Goal: Task Accomplishment & Management: Use online tool/utility

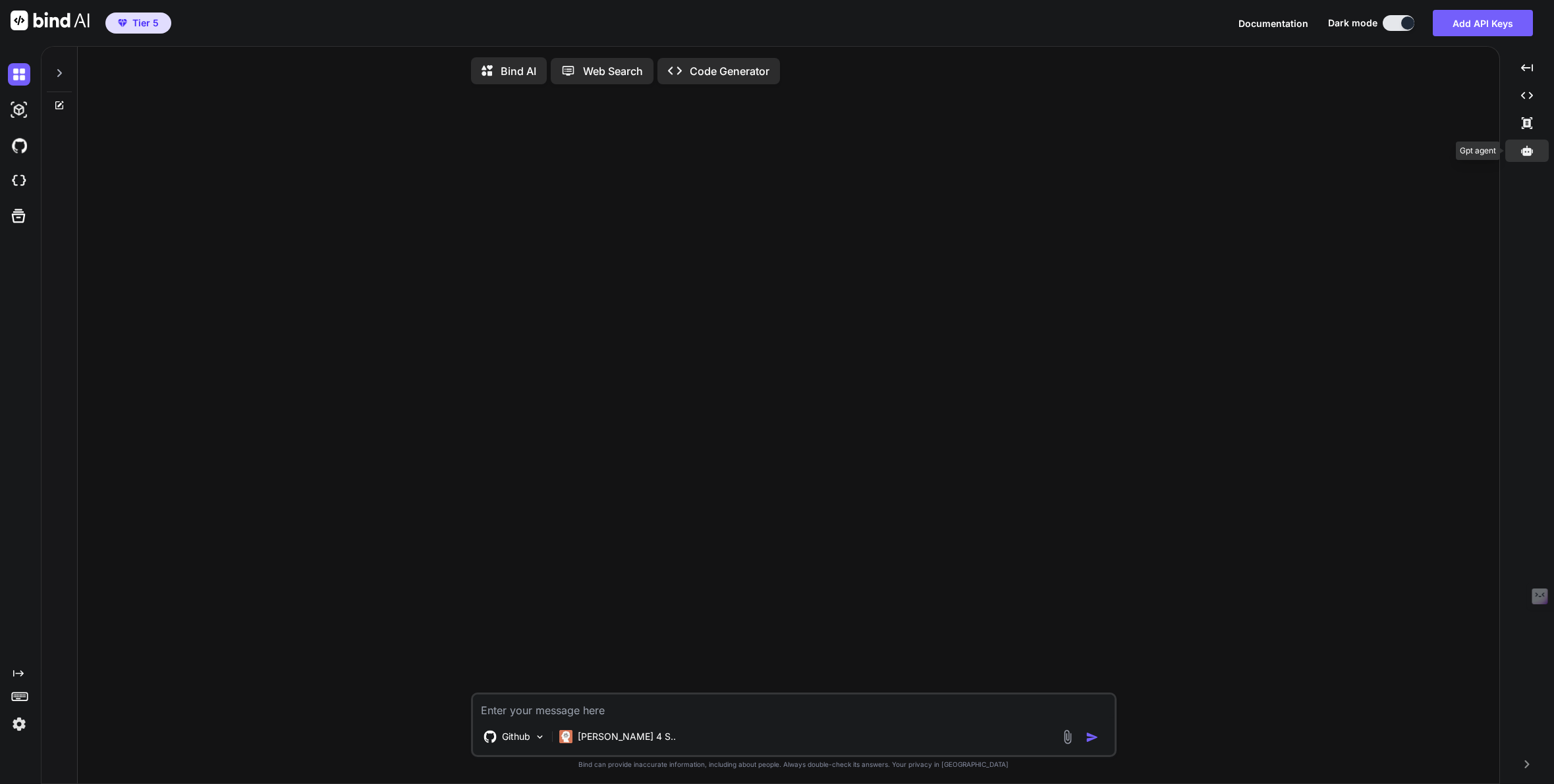
click at [1522, 148] on icon at bounding box center [1527, 151] width 12 height 12
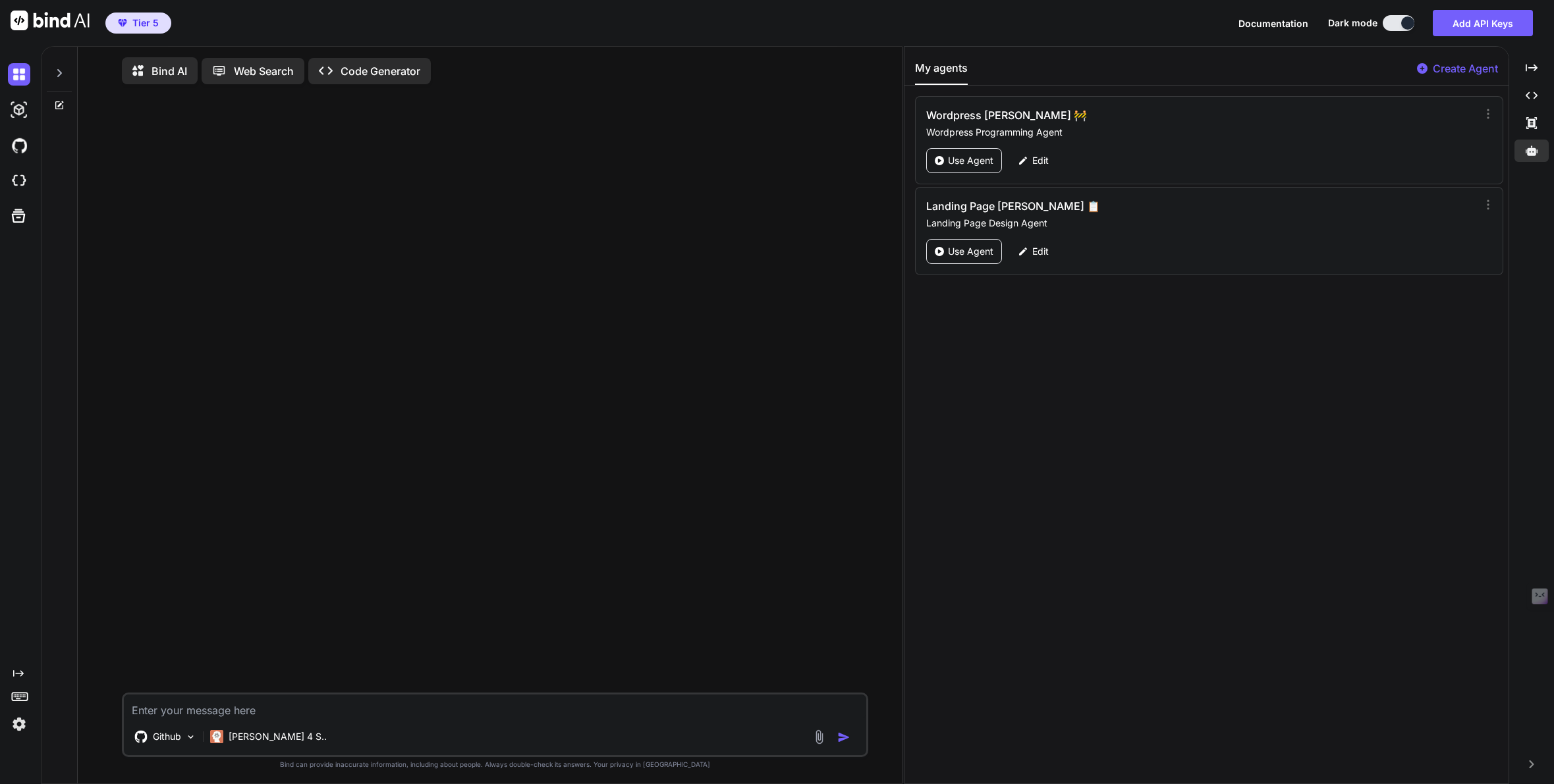
click at [1461, 67] on p "Create Agent" at bounding box center [1466, 69] width 65 height 16
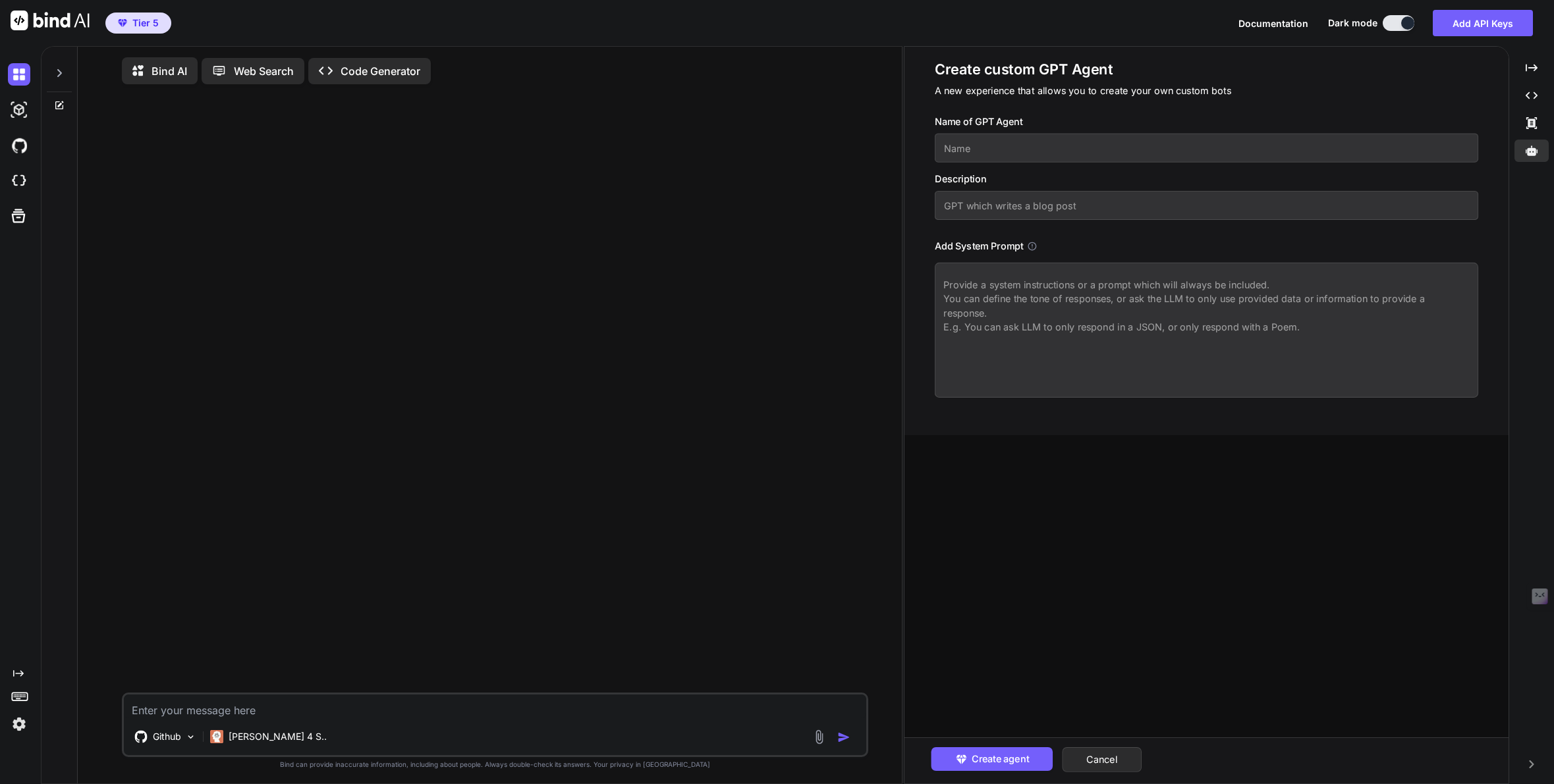
click at [1087, 141] on input "text" at bounding box center [1206, 148] width 544 height 29
type textarea "x"
type input "W"
type textarea "x"
type input "We"
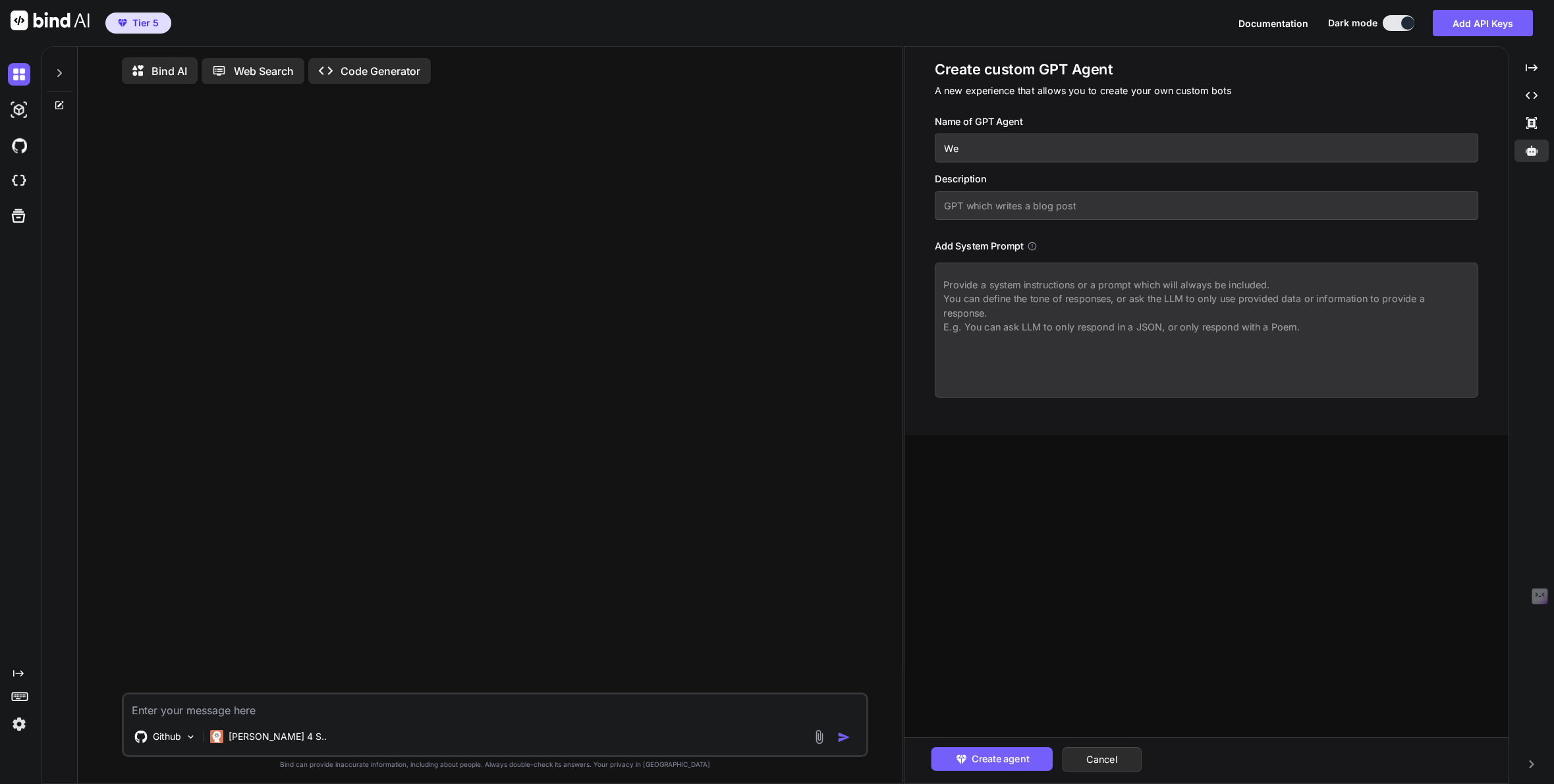
type textarea "x"
type input "Web"
type textarea "x"
type input "Webs"
type textarea "x"
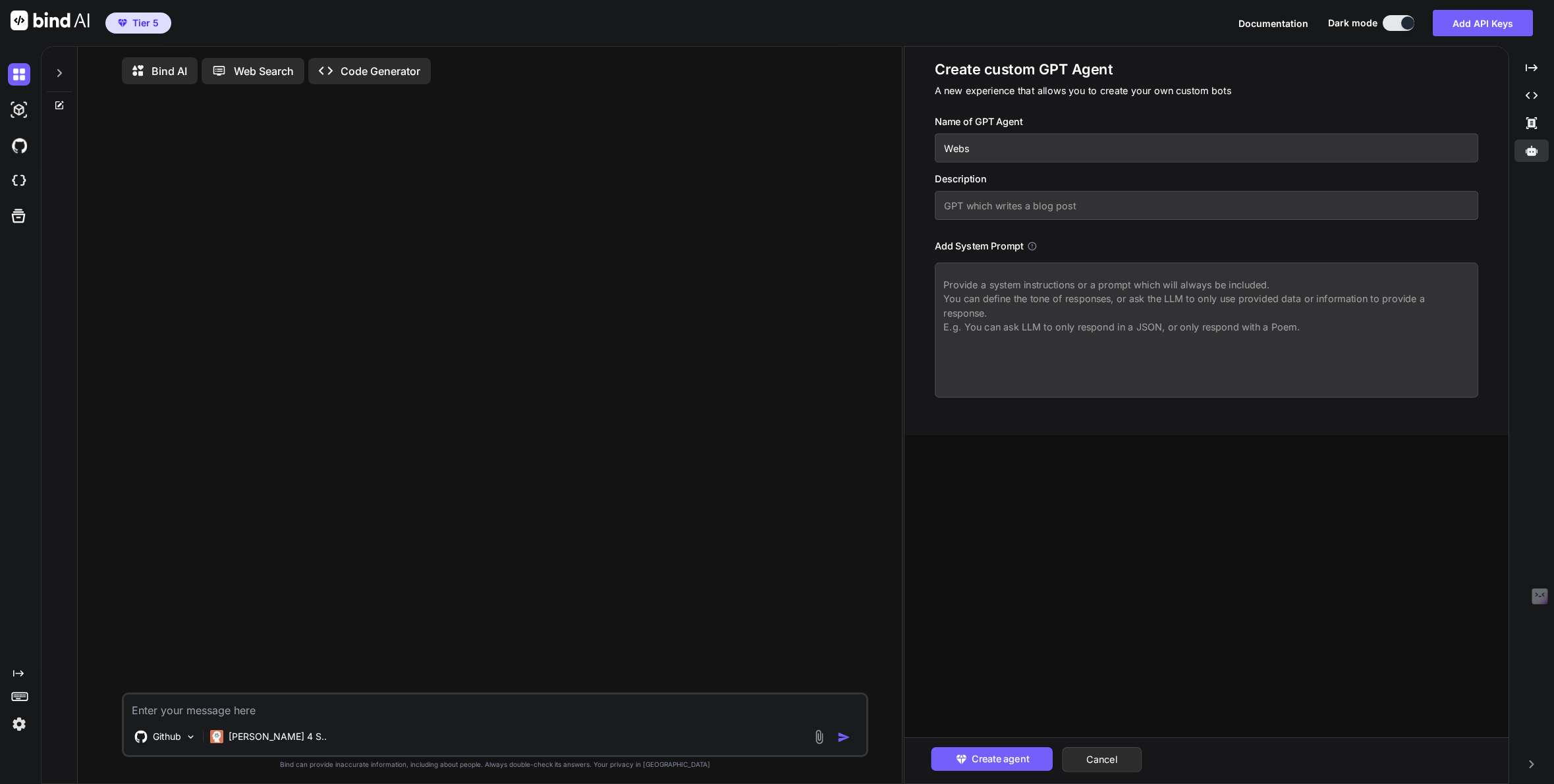
type input "Webst"
type textarea "x"
type input "Webstu"
type textarea "x"
type input "Webstud"
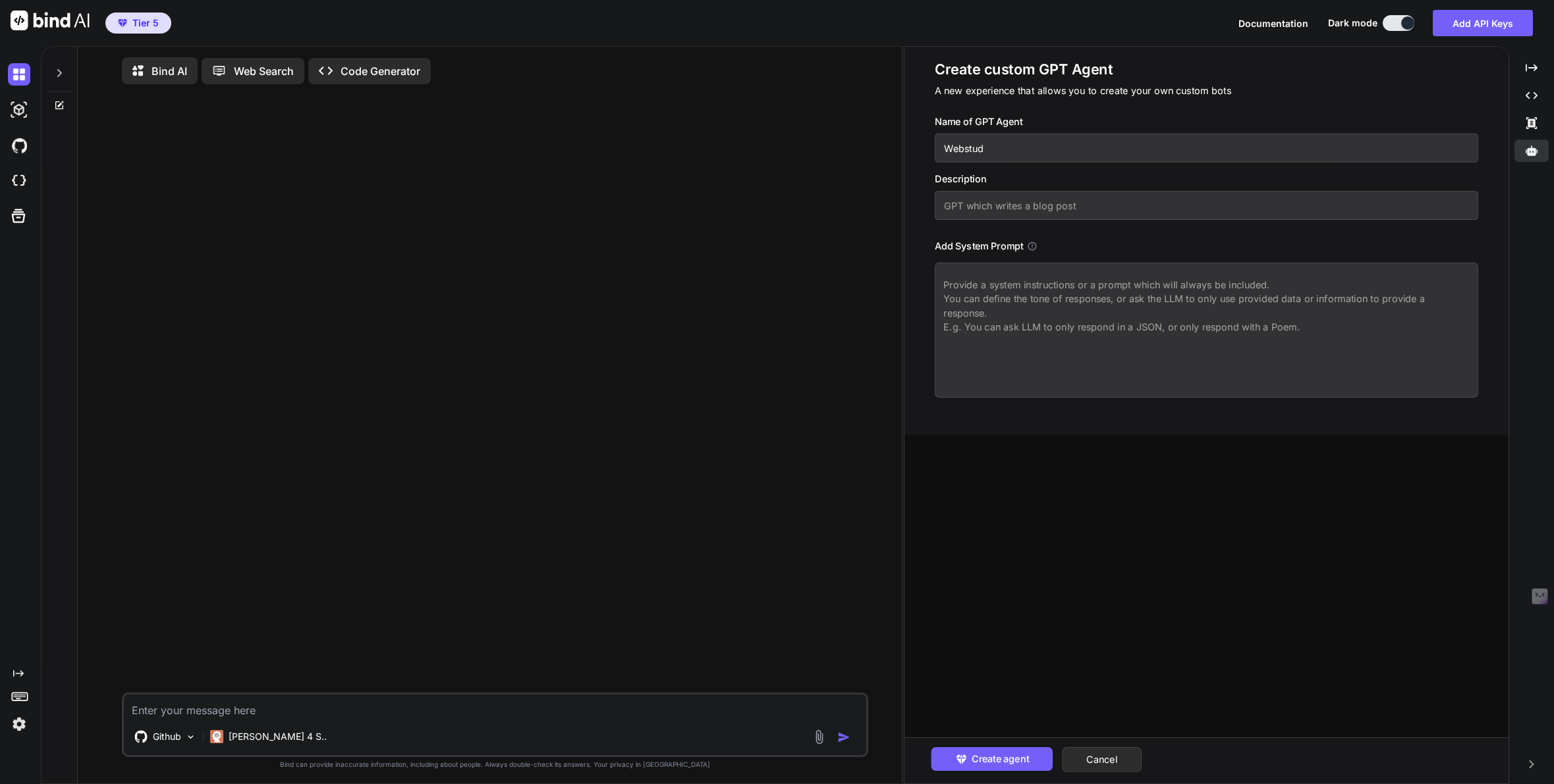
type textarea "x"
type input "Webstudi"
type textarea "x"
type input "Webstudio"
type textarea "x"
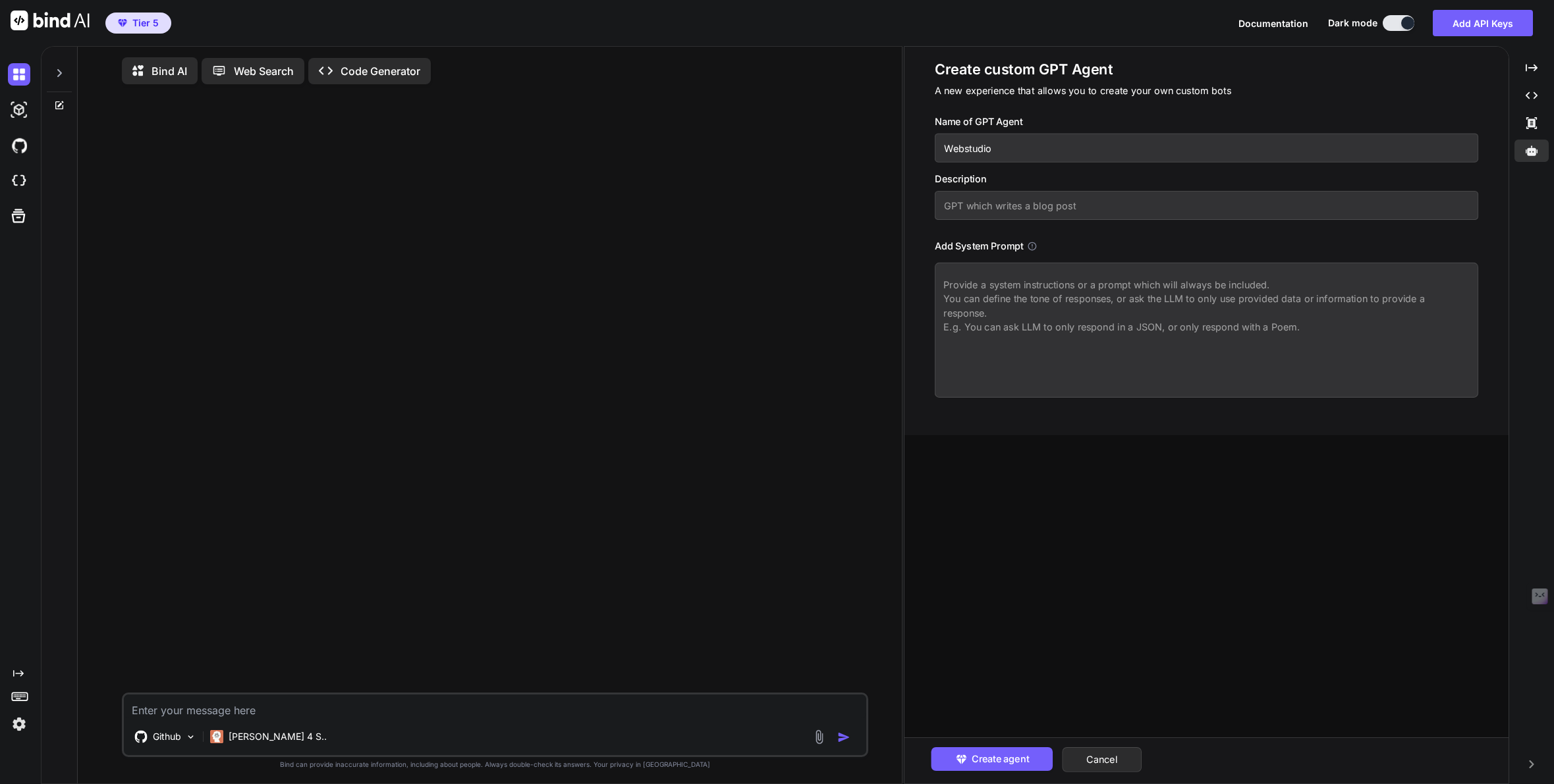
type input "Webstudio"
type textarea "x"
type input "Webstudio W"
type textarea "x"
type input "Webstudio Wi"
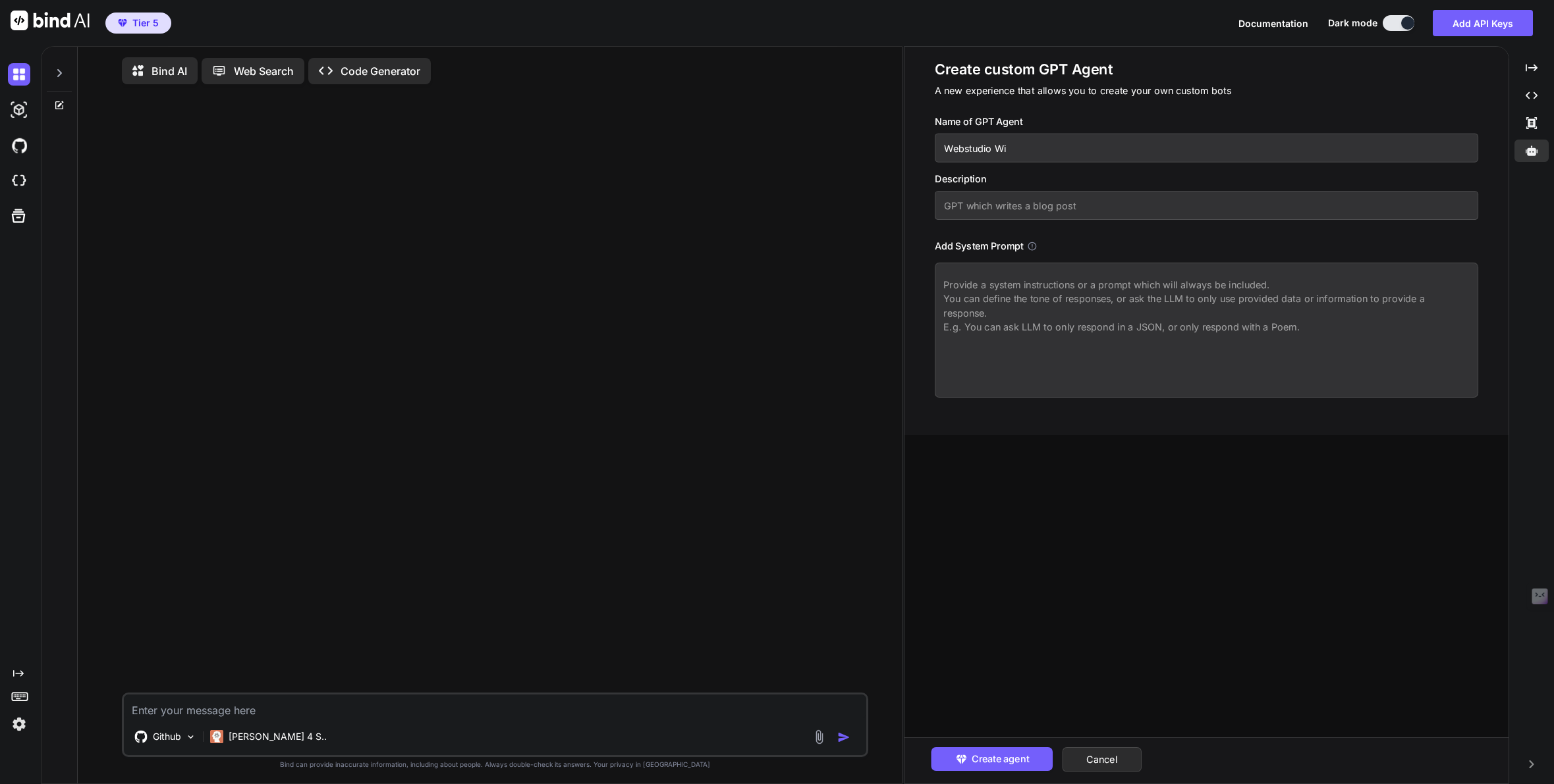
type textarea "x"
type input "Webstudio Wiz"
type textarea "x"
type input "Webstudio [PERSON_NAME]"
type textarea "x"
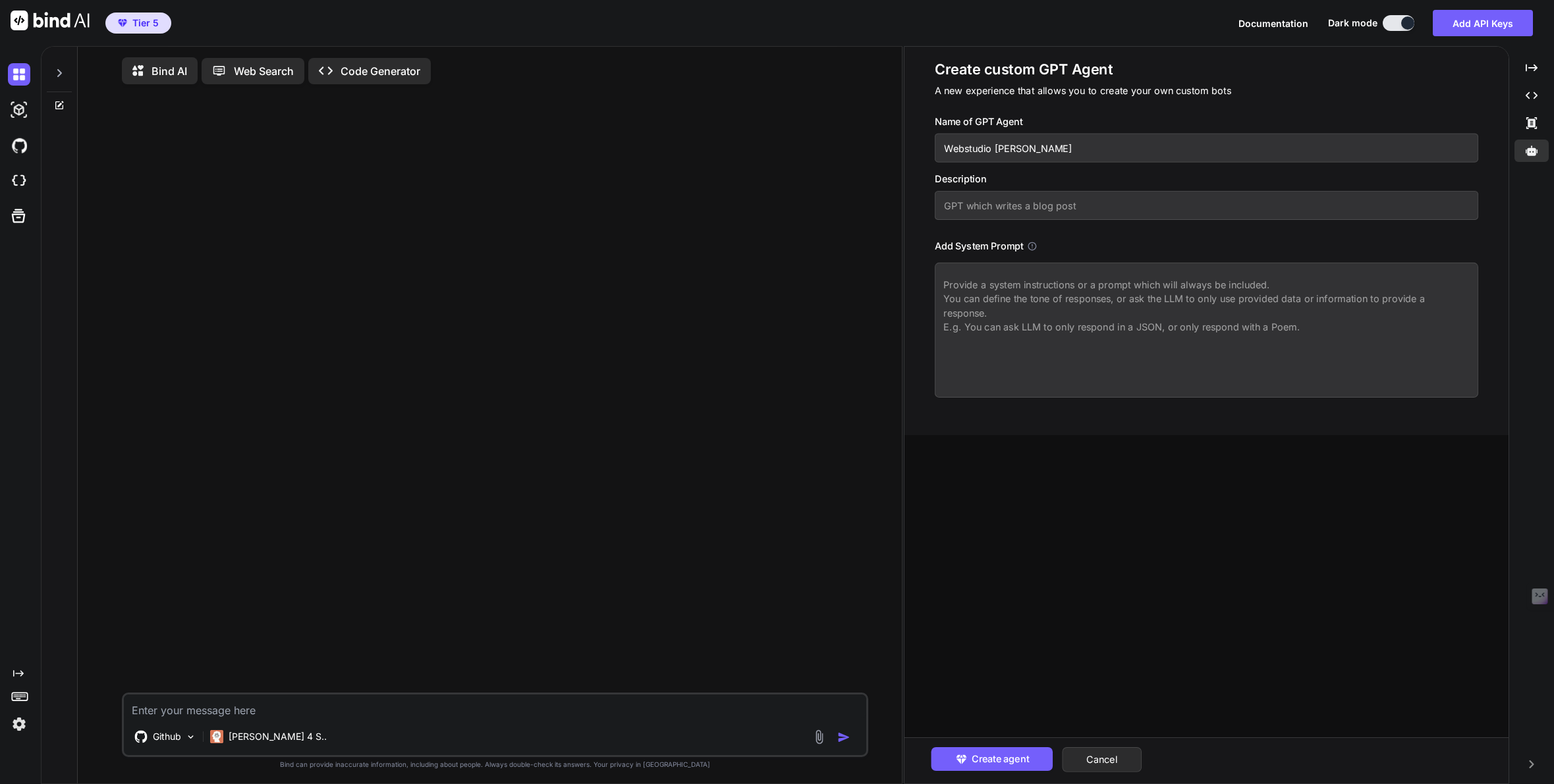
type input "Webstudio Wizar"
type textarea "x"
type input "Webstudio Wizard"
type textarea "x"
type input "Webstudio Wizard"
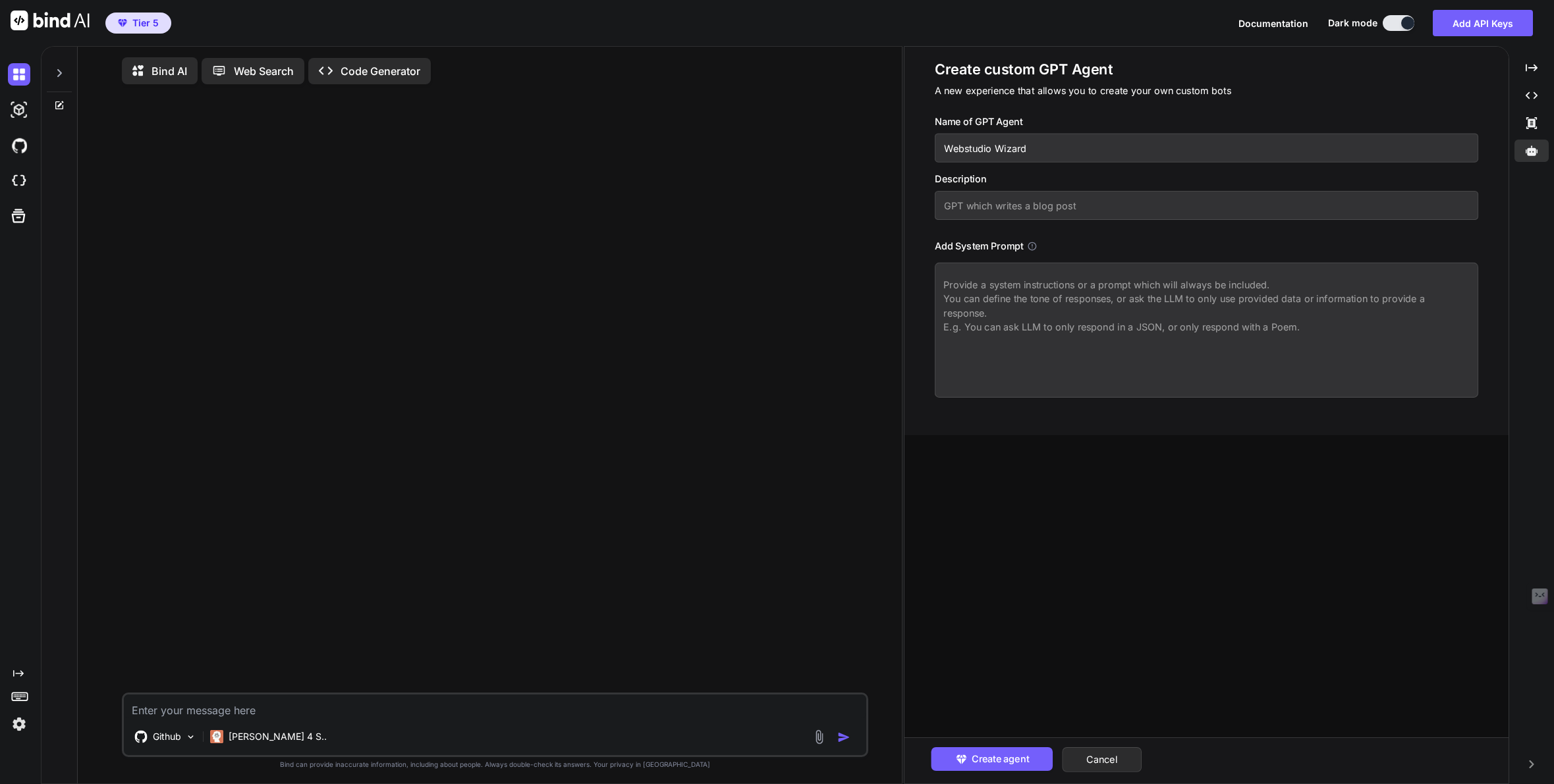
type textarea "x"
type input "Webstudio Wizard 🤓"
click at [1061, 212] on input "text" at bounding box center [1206, 206] width 544 height 29
type textarea "x"
type input "W"
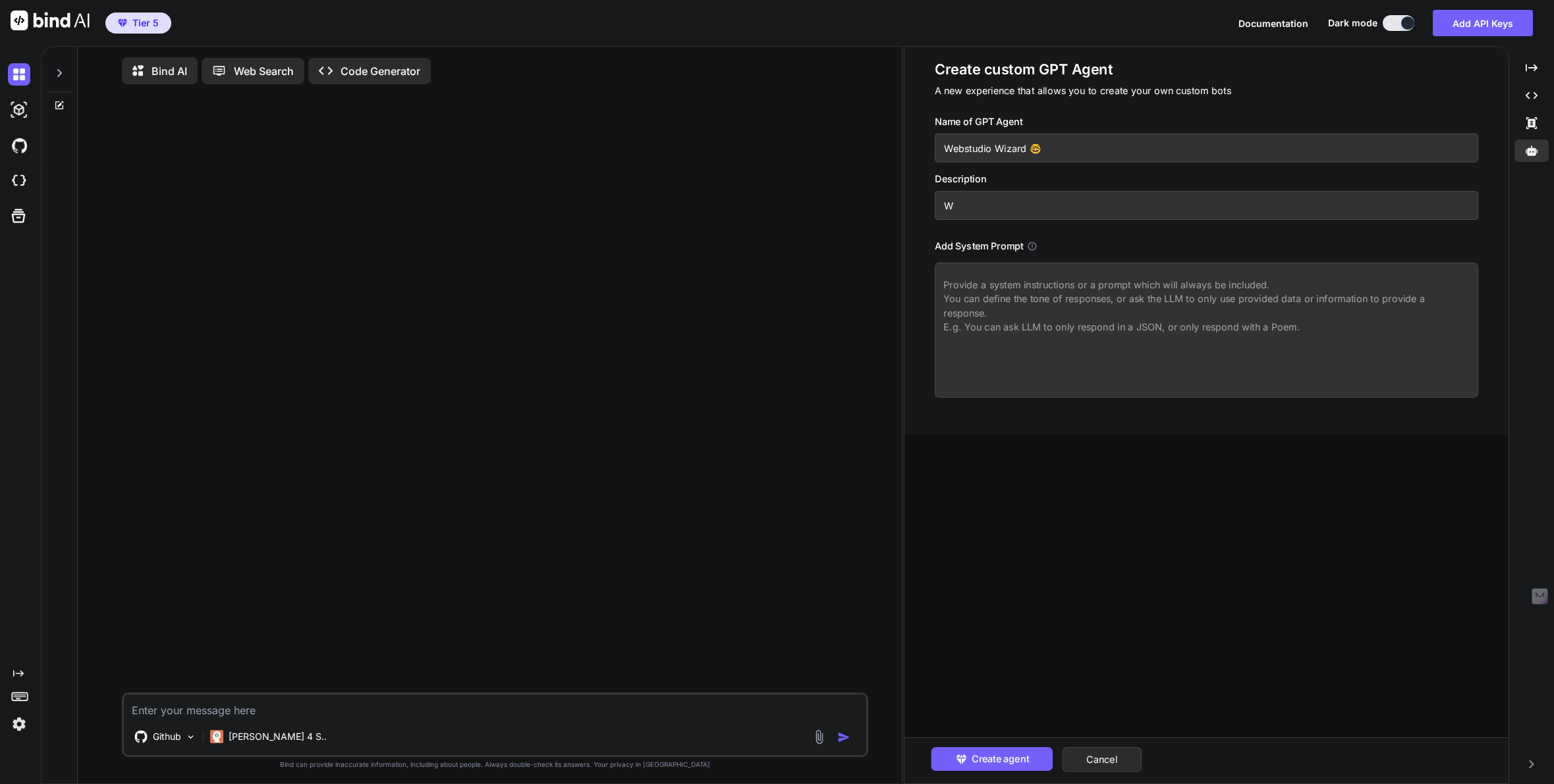
type textarea "x"
type input "We"
type textarea "x"
type input "Web"
type textarea "x"
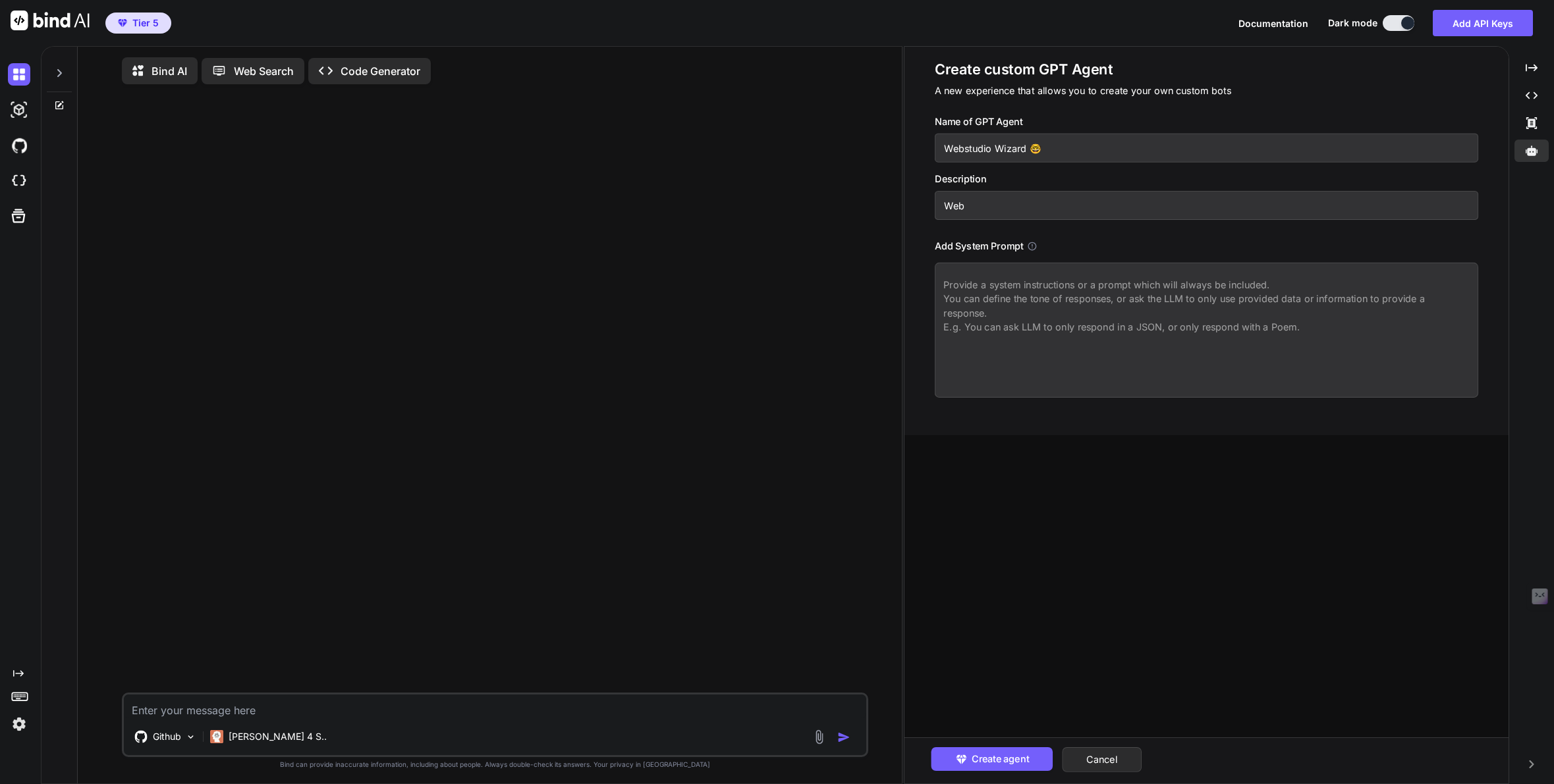
type input "Webs"
type textarea "x"
type input "Webst"
type textarea "x"
type input "Webstu"
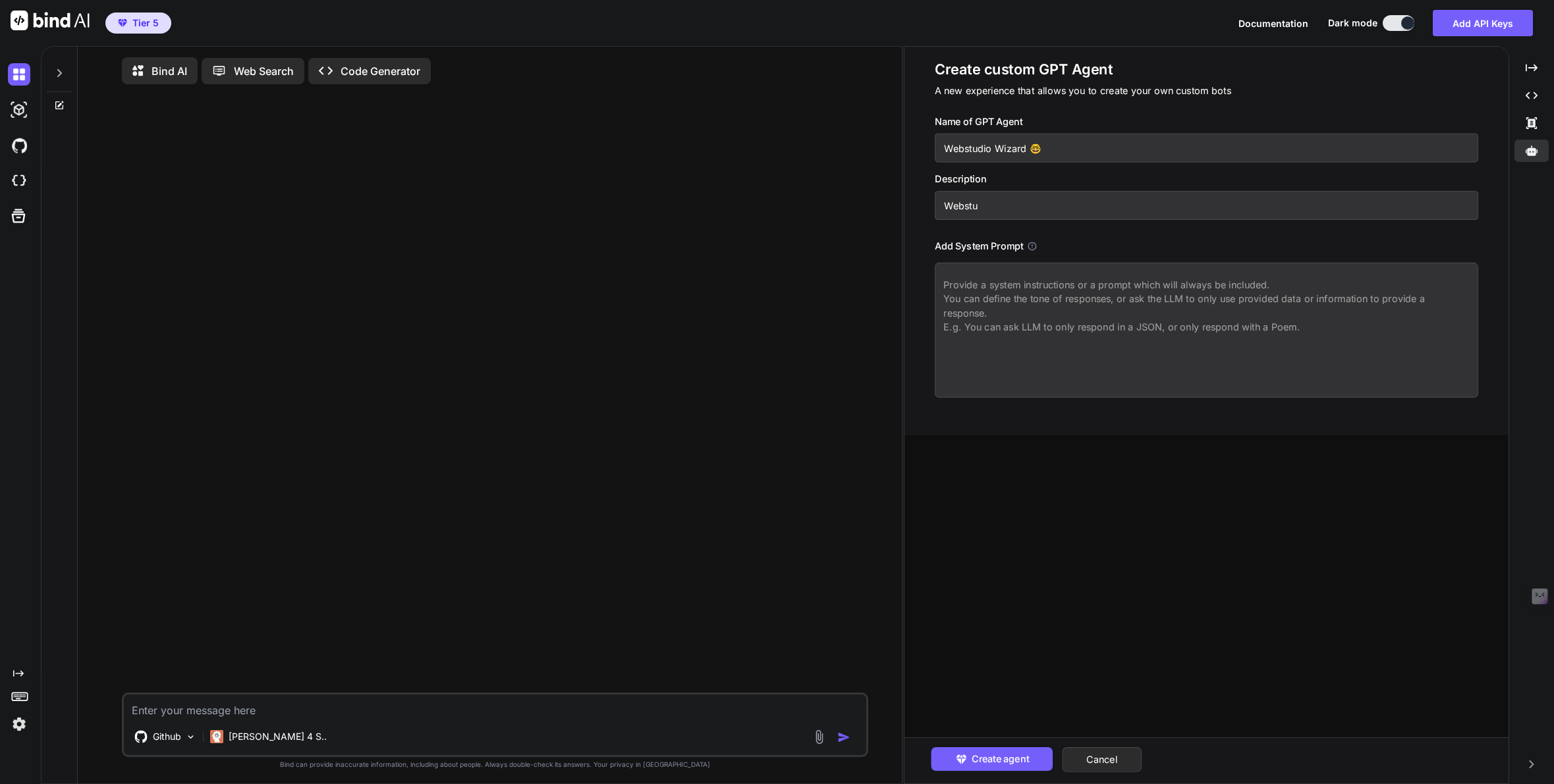
type textarea "x"
type input "Webstui"
type textarea "x"
type input "Webstuid"
type textarea "x"
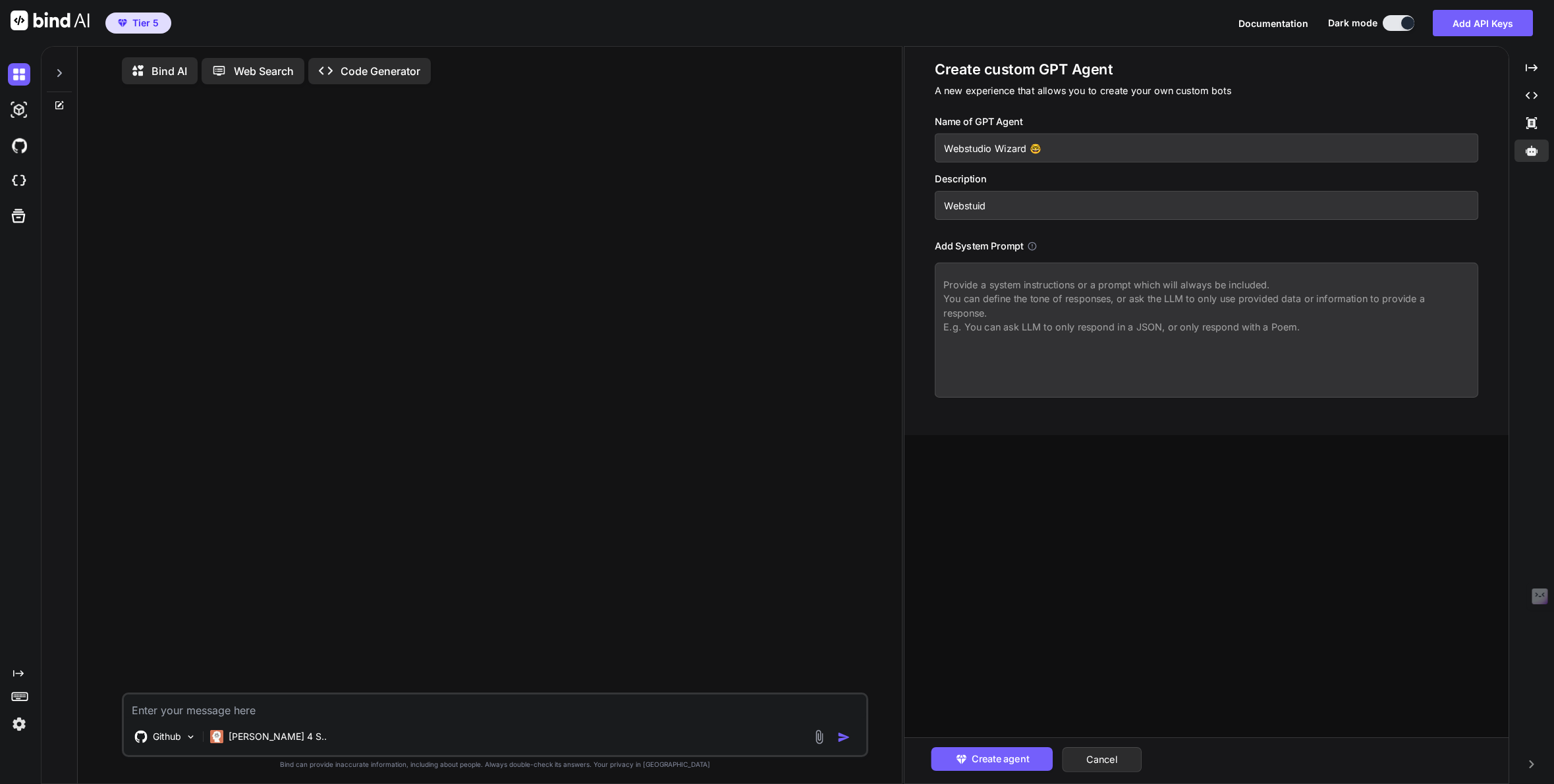
type input "Webstuido"
type textarea "x"
type input "Webstuido"
type textarea "x"
type input "Webstuido"
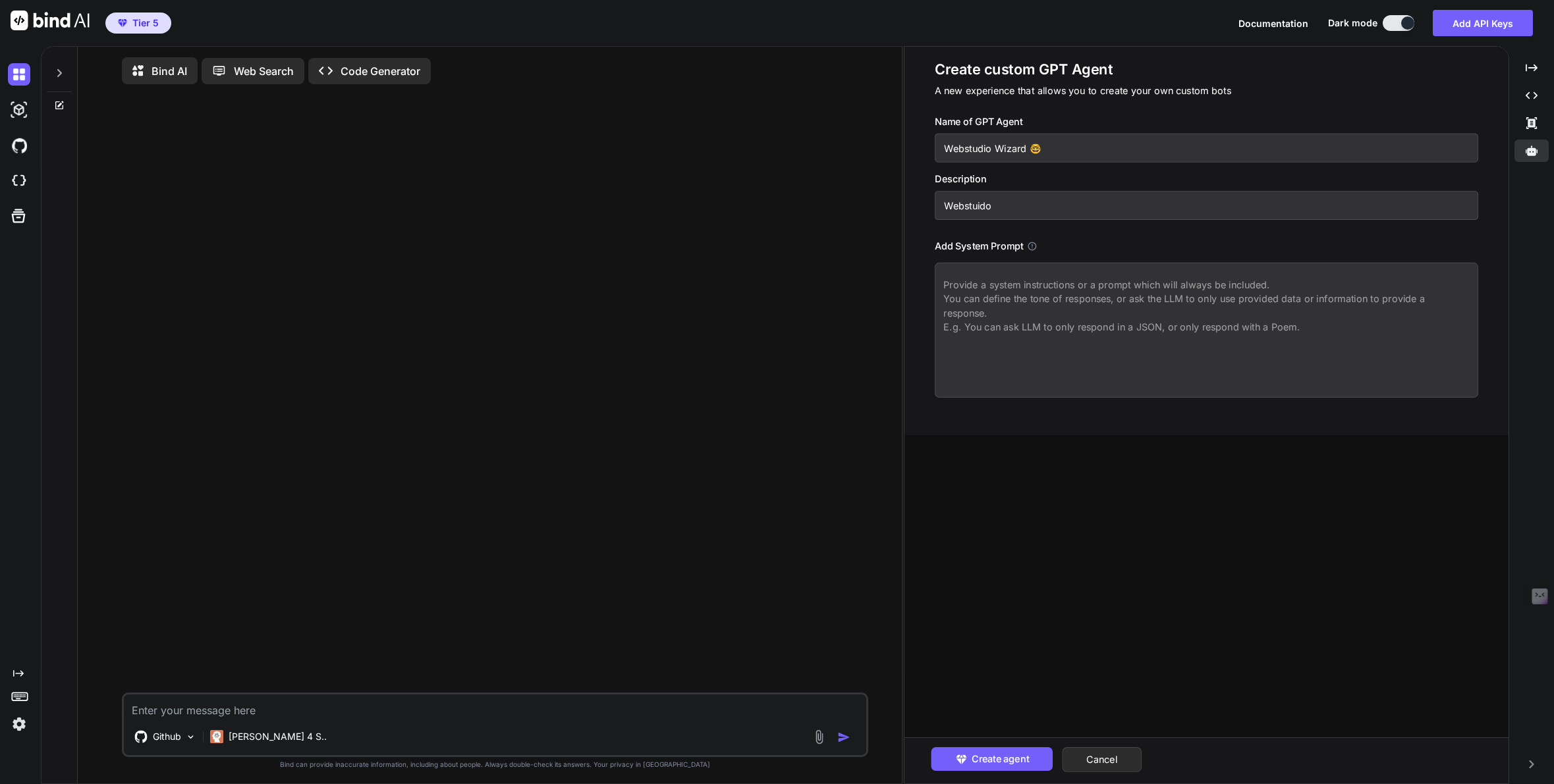
type textarea "x"
type input "Webstuid"
type textarea "x"
type input "Webstui"
type textarea "x"
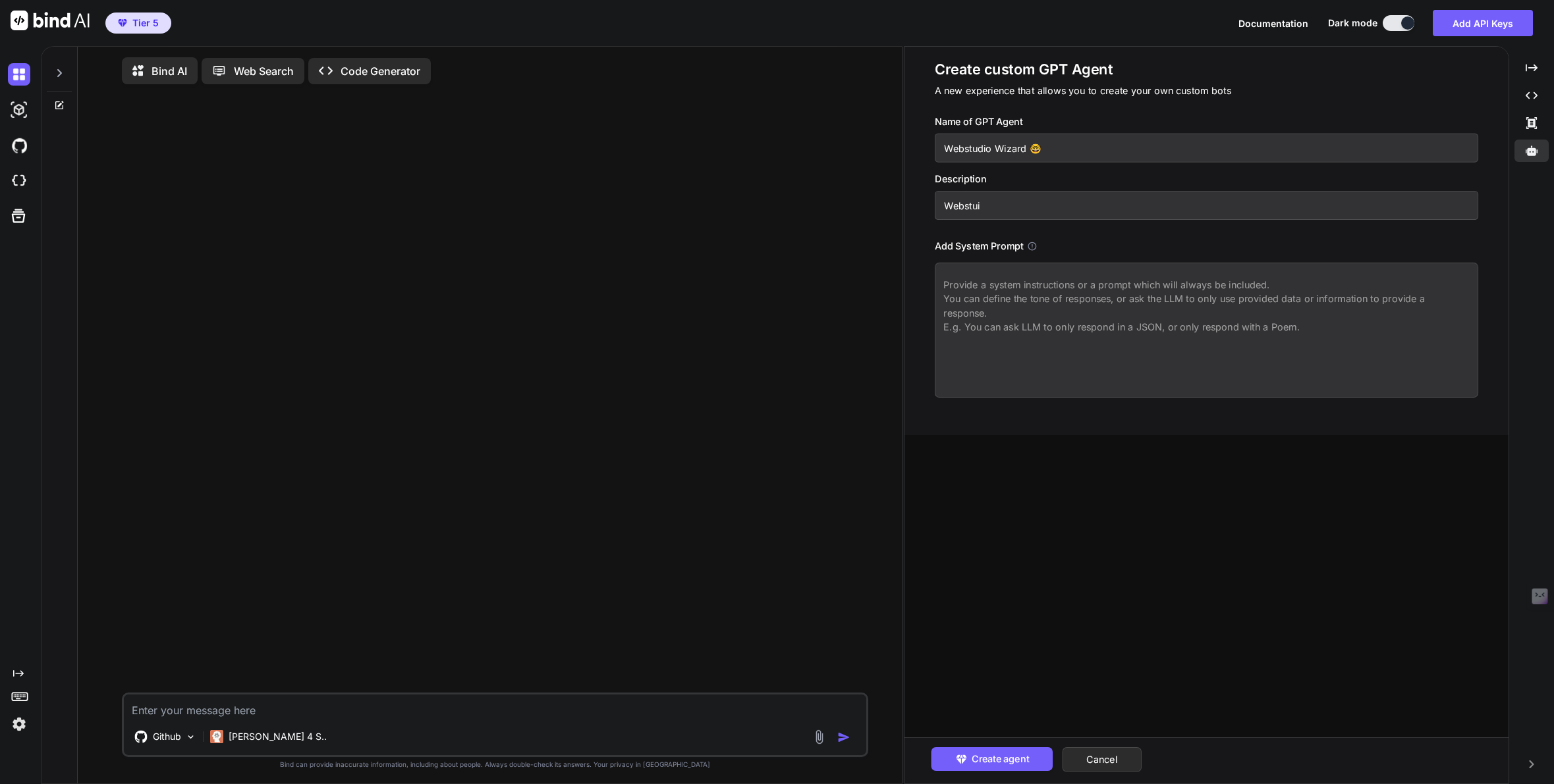
type input "Webstu"
type textarea "x"
type input "Webstud"
type textarea "x"
type input "Webstudi"
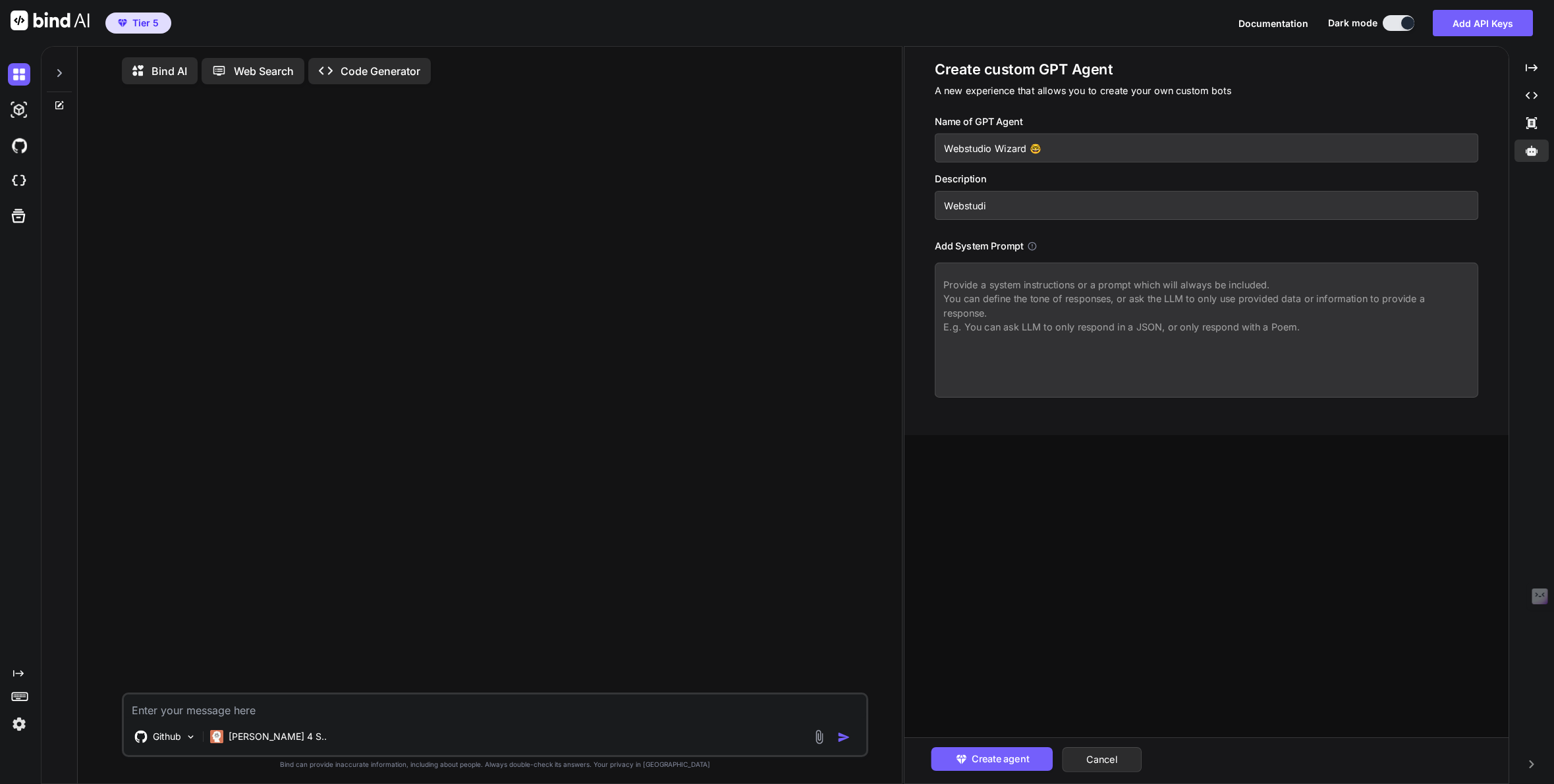
type textarea "x"
type input "Webstudio"
type textarea "x"
type input "Webstudio"
type textarea "x"
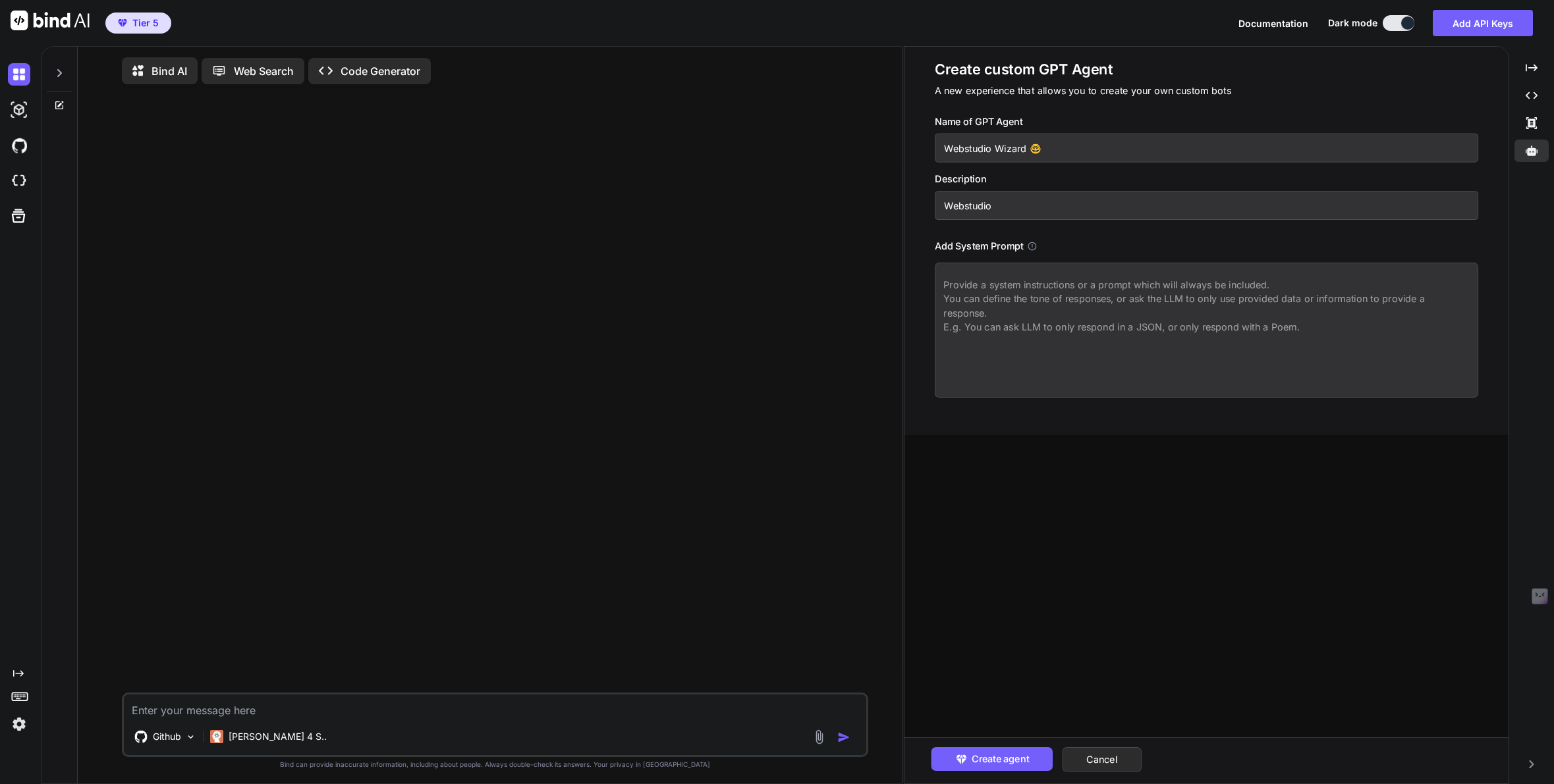
type input "AWebstudio"
type textarea "x"
type input "AiWebstudio"
type textarea "x"
type input "Ai Webstudio"
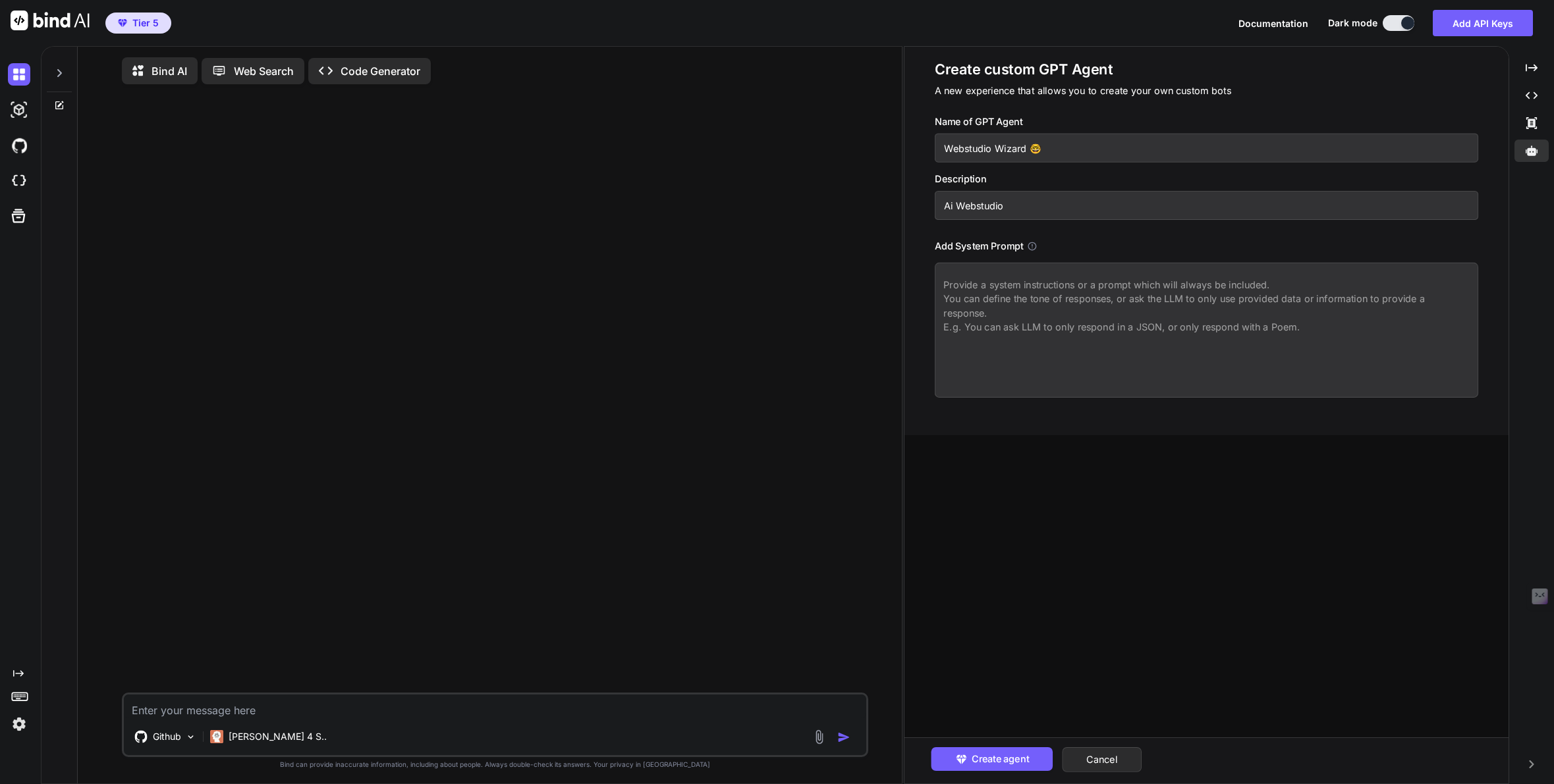
type textarea "x"
type input "Ai AWebstudio"
type textarea "x"
type input "Ai AgWebstudio"
type textarea "x"
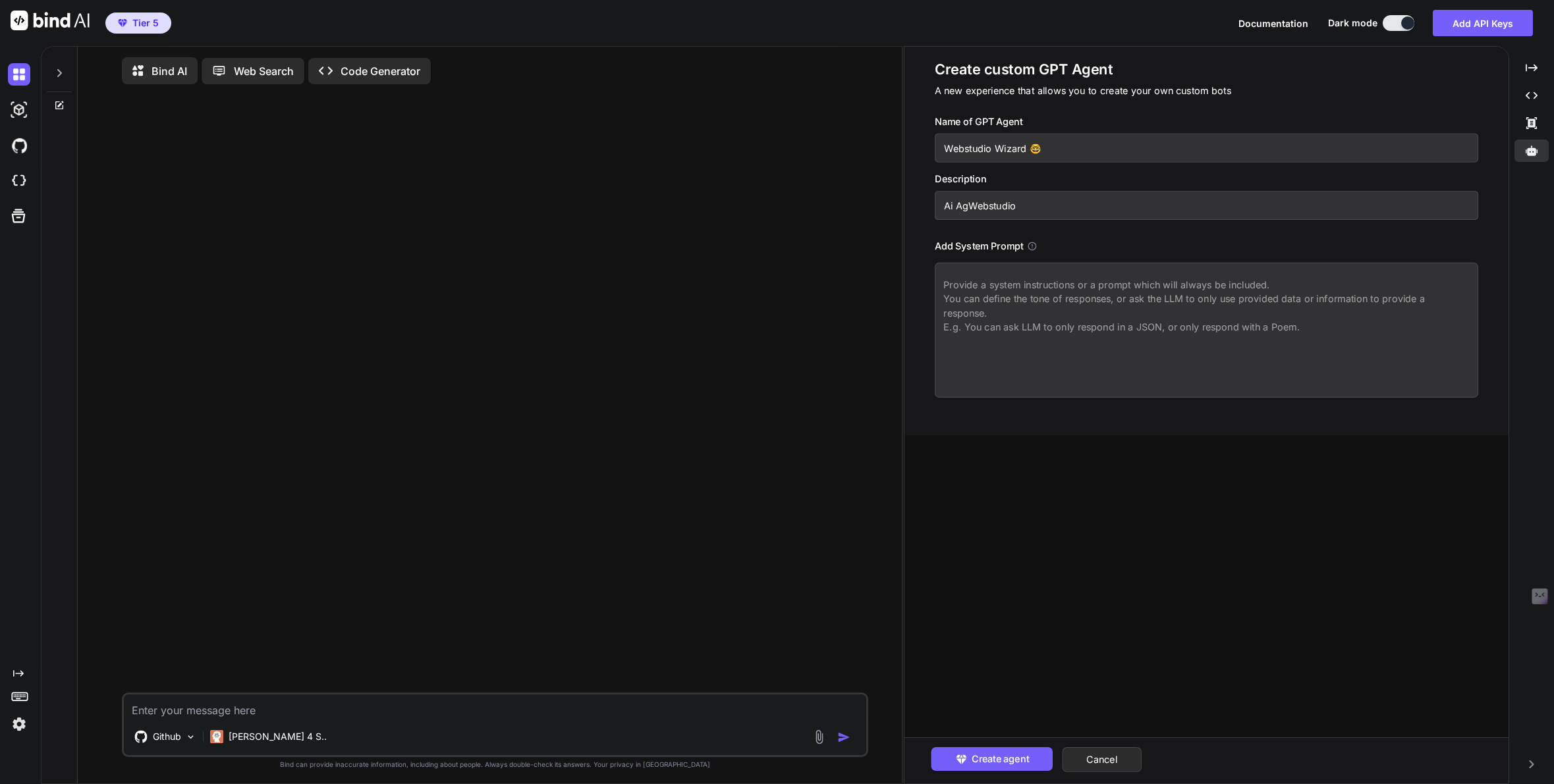
type input "Ai AgeWebstudio"
type textarea "x"
type input "Ai AgenWebstudio"
type textarea "x"
type input "Ai AgentWebstudio"
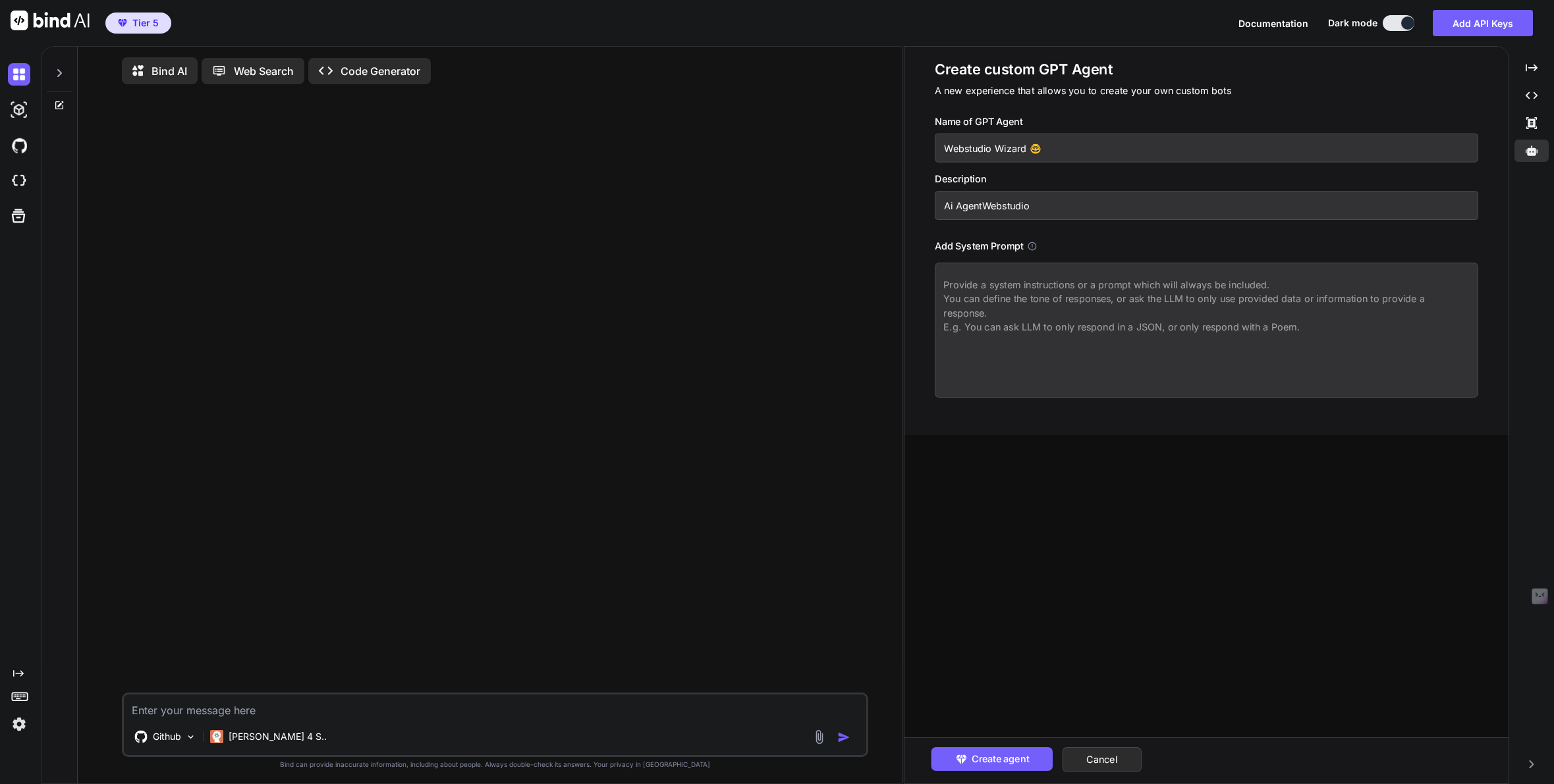
type textarea "x"
type input "Ai Agent Webstudio"
type textarea "x"
type input "Ai Agent fWebstudio"
type textarea "x"
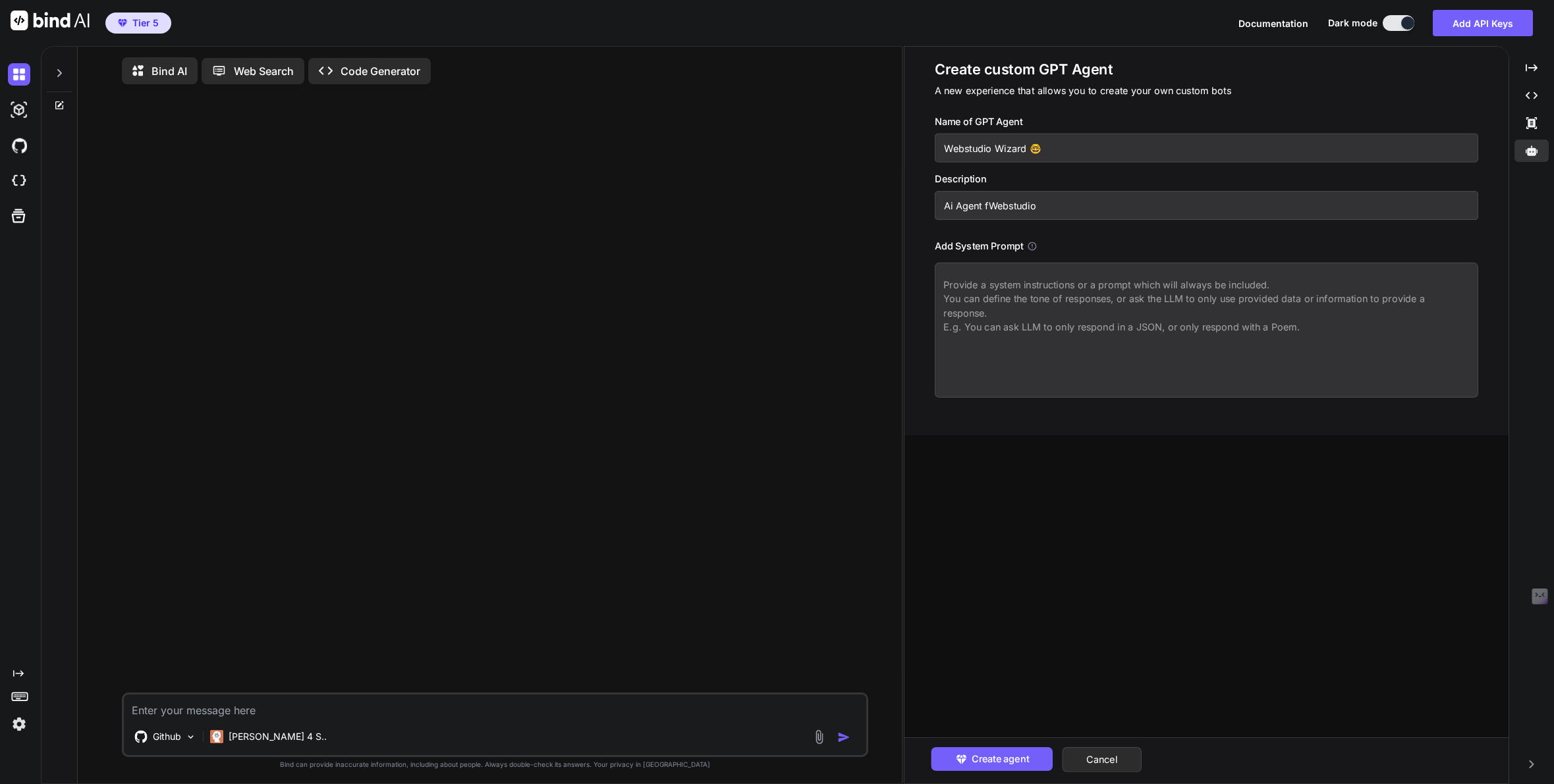
type input "Ai Agent foWebstudio"
type textarea "x"
type input "Ai Agent forWebstudio"
type textarea "x"
type input "Ai Agent for Webstudio"
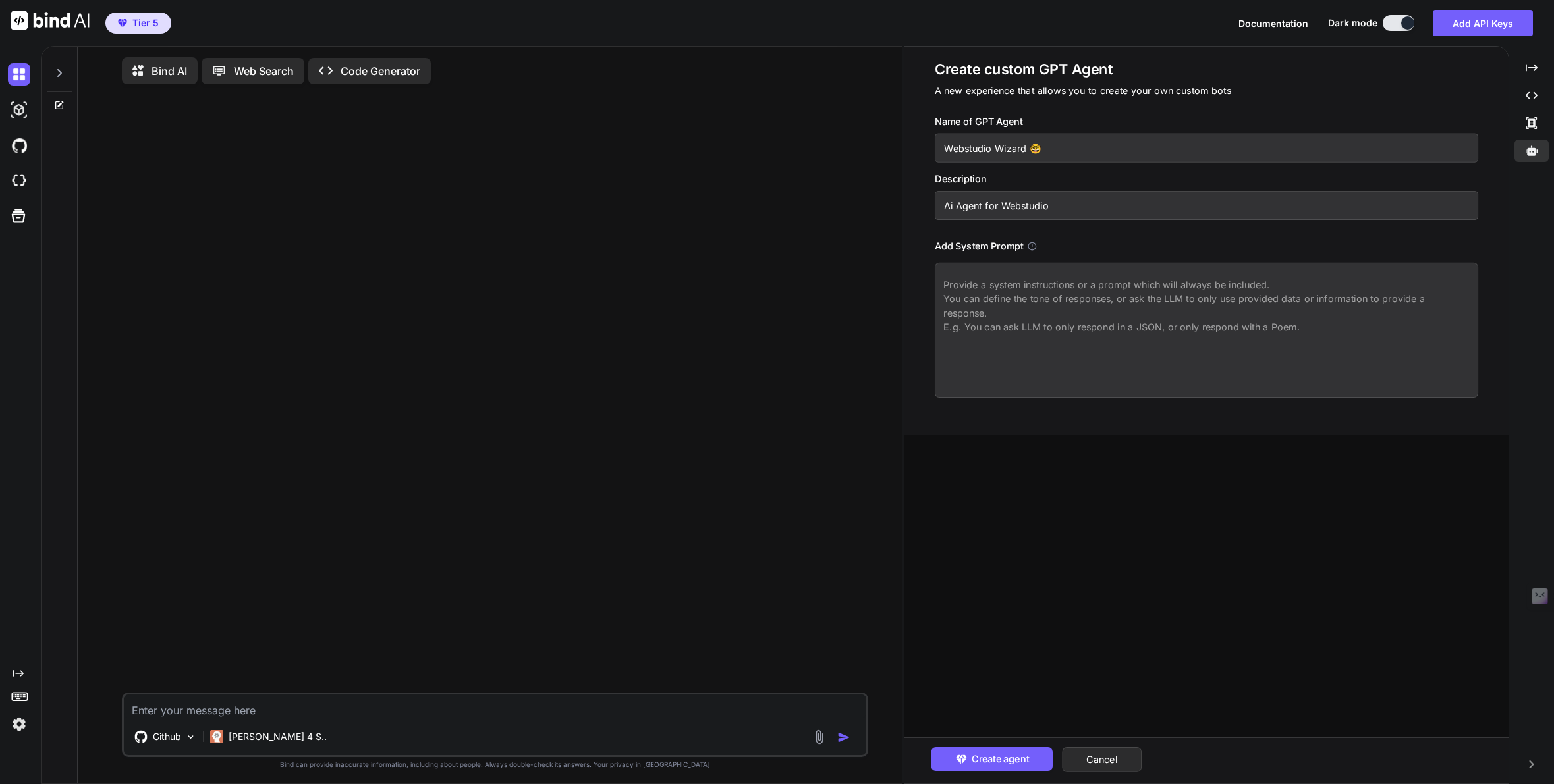
type textarea "x"
type input "Ai Agent for bWebstudio"
type textarea "x"
type input "Ai Agent for buWebstudio"
type textarea "x"
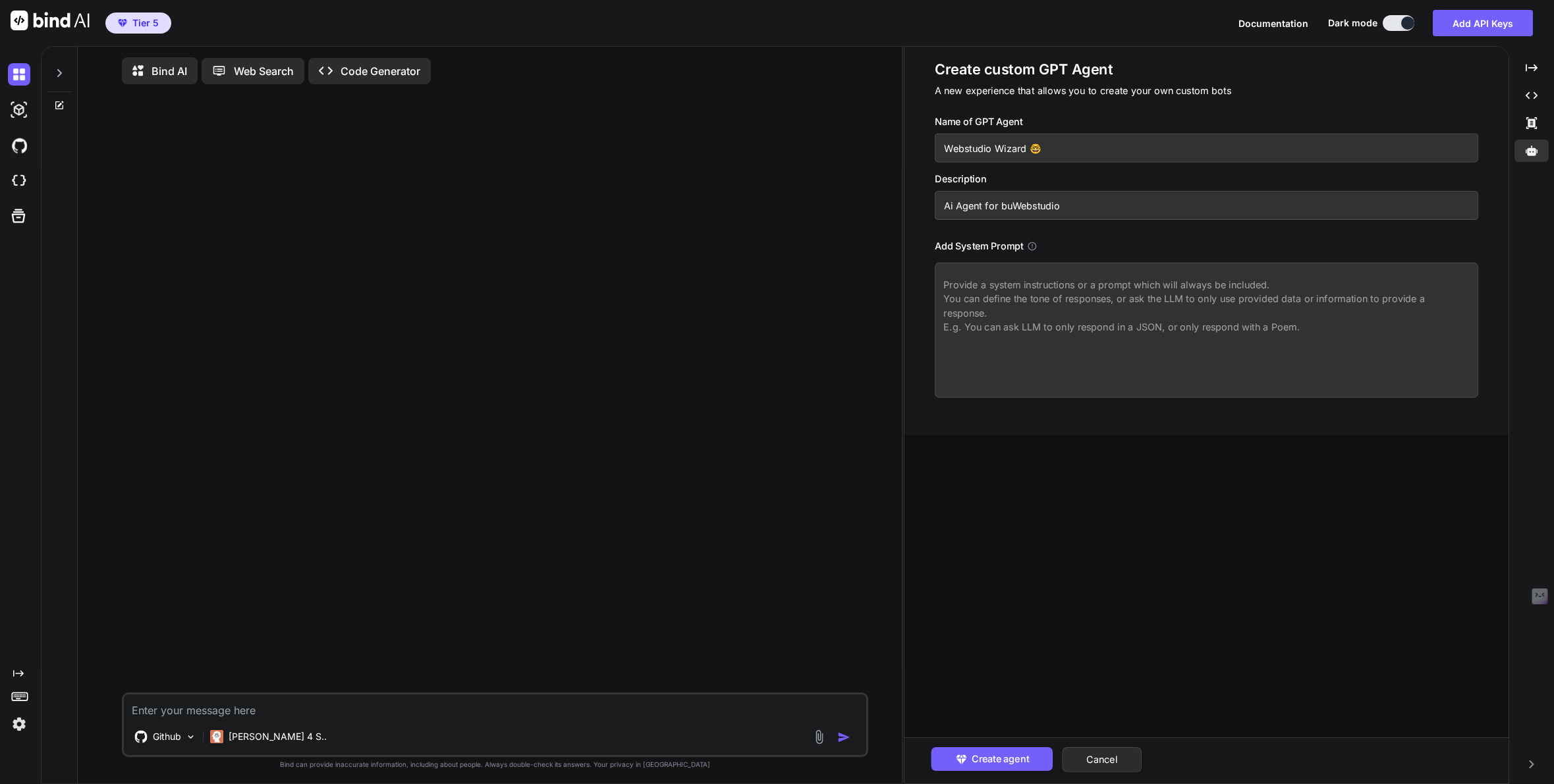
type input "Ai Agent for buiWebstudio"
type textarea "x"
type input "Ai Agent for builWebstudio"
type textarea "x"
type input "Ai Agent for buildWebstudio"
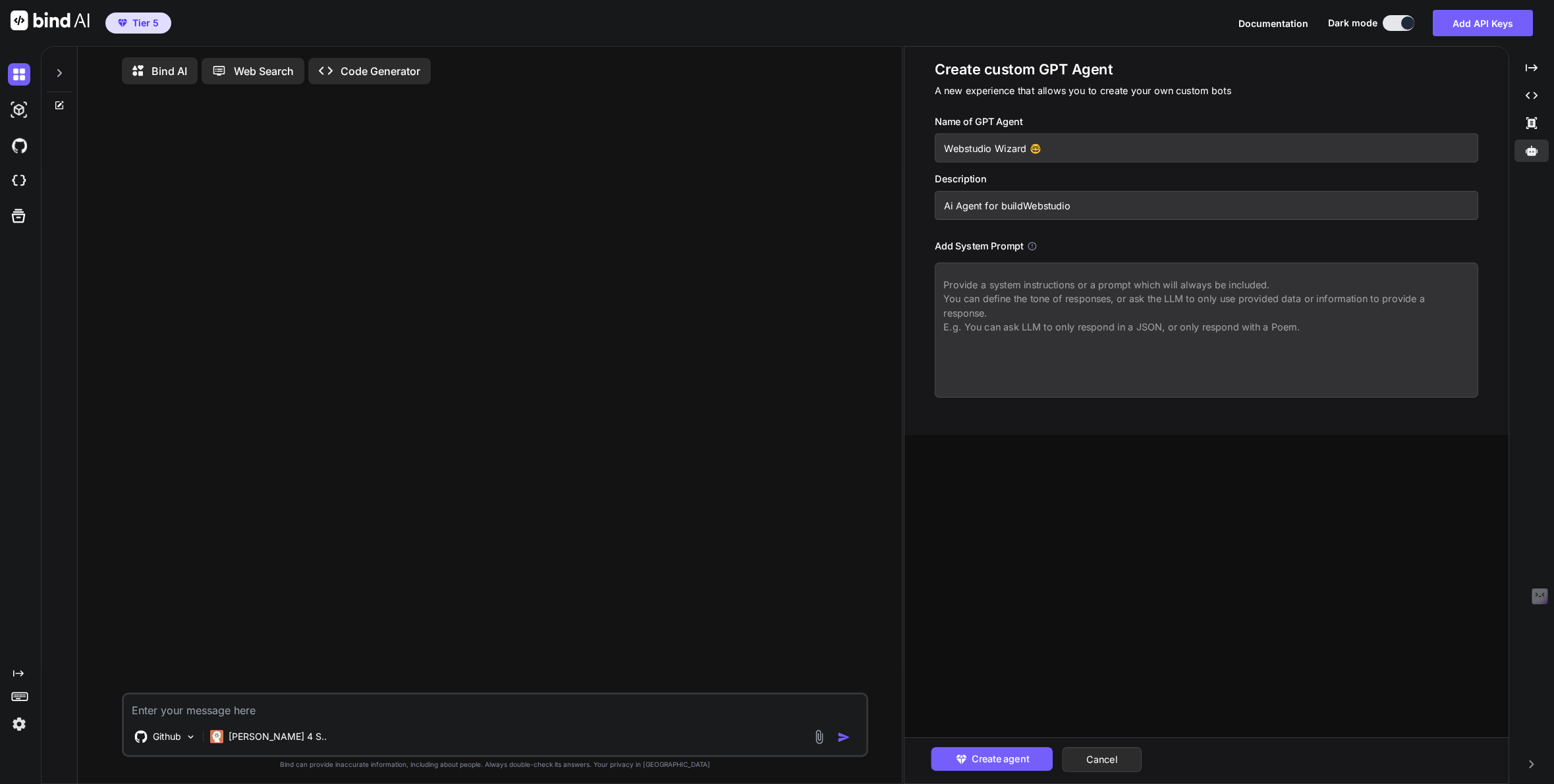
type textarea "x"
type input "Ai Agent for buildiWebstudio"
type textarea "x"
type input "Ai Agent for buildinWebstudio"
type textarea "x"
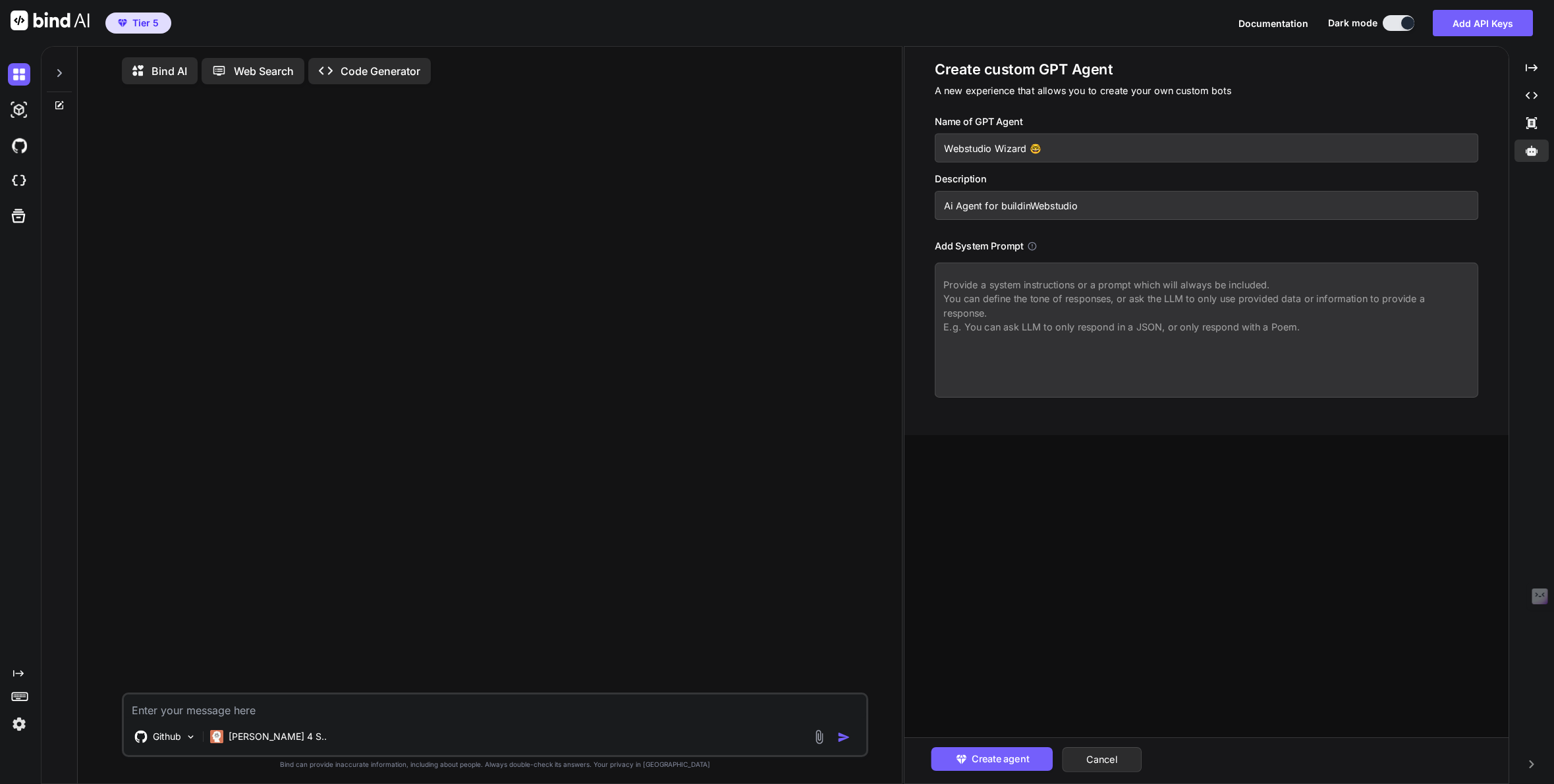
type input "Ai Agent for buildingWebstudio"
type textarea "x"
type input "Ai Agent for building Webstudio"
type textarea "x"
type input "Ai Agent for building sWebstudio"
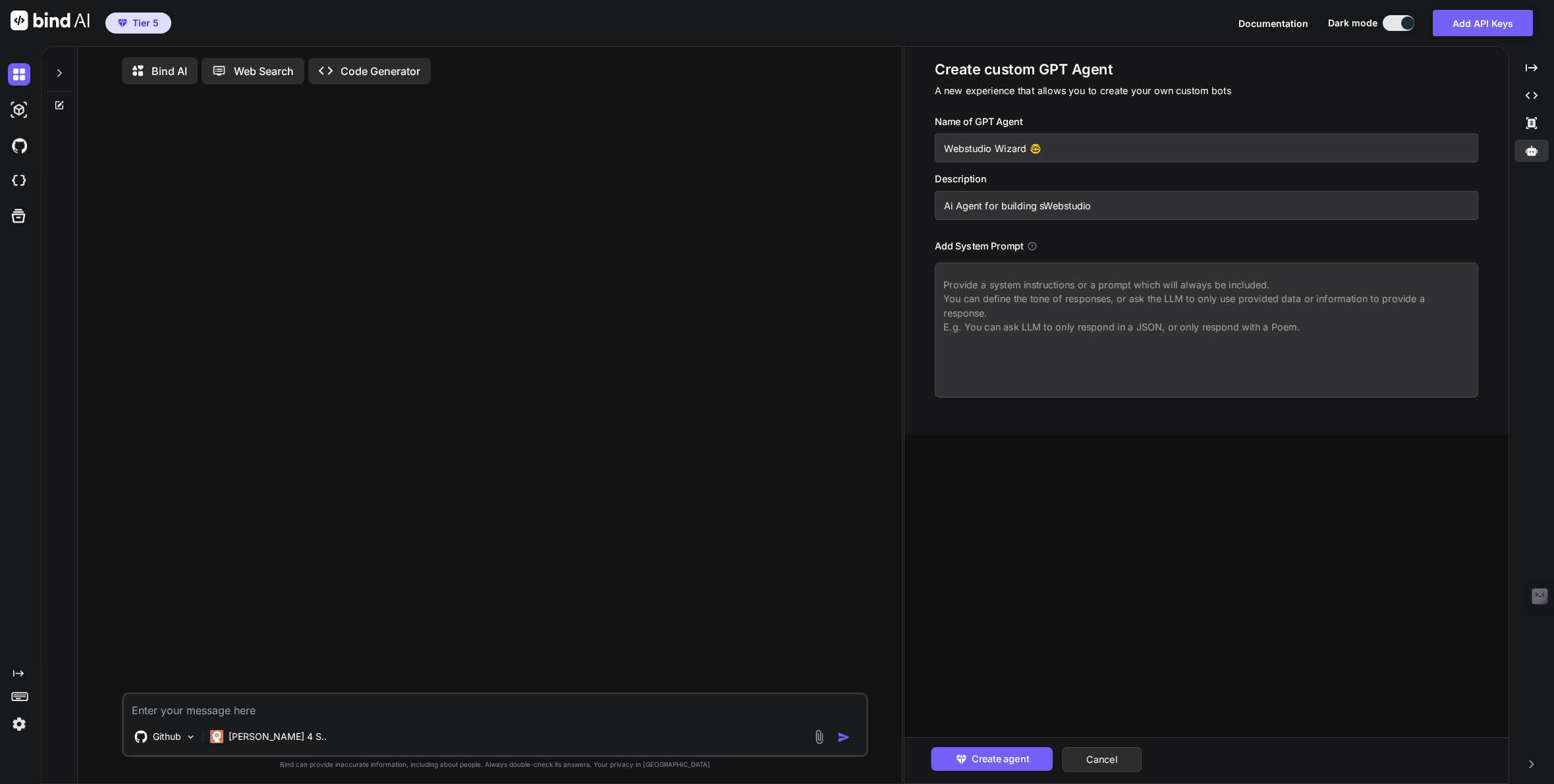
type textarea "x"
type input "Ai Agent for building siWebstudio"
type textarea "x"
type input "Ai Agent for building sitWebstudio"
type textarea "x"
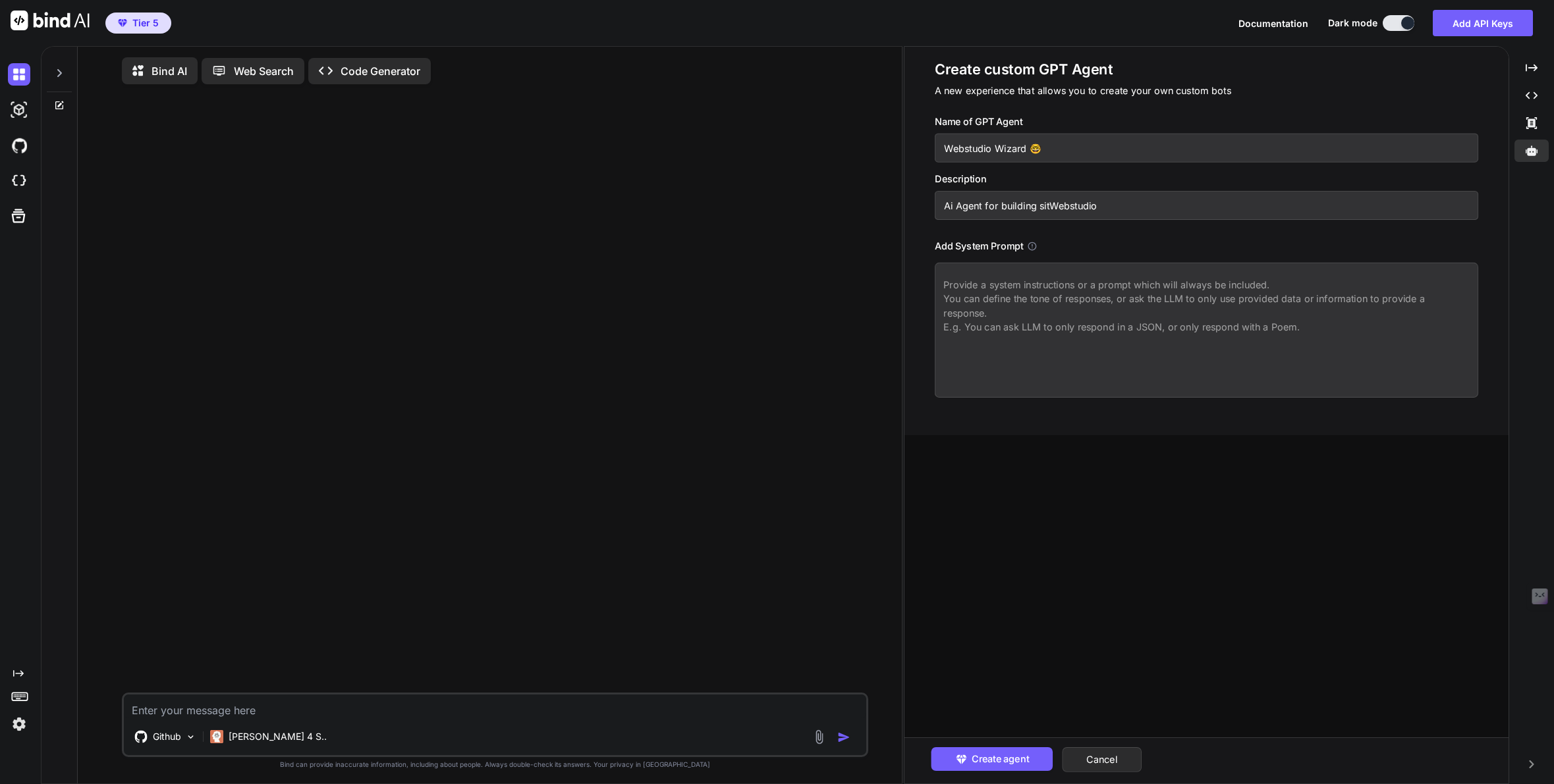
type input "Ai Agent for building siteWebstudio"
type textarea "x"
type input "Ai Agent for building site Webstudio"
type textarea "x"
type input "Ai Agent for building site sWebstudio"
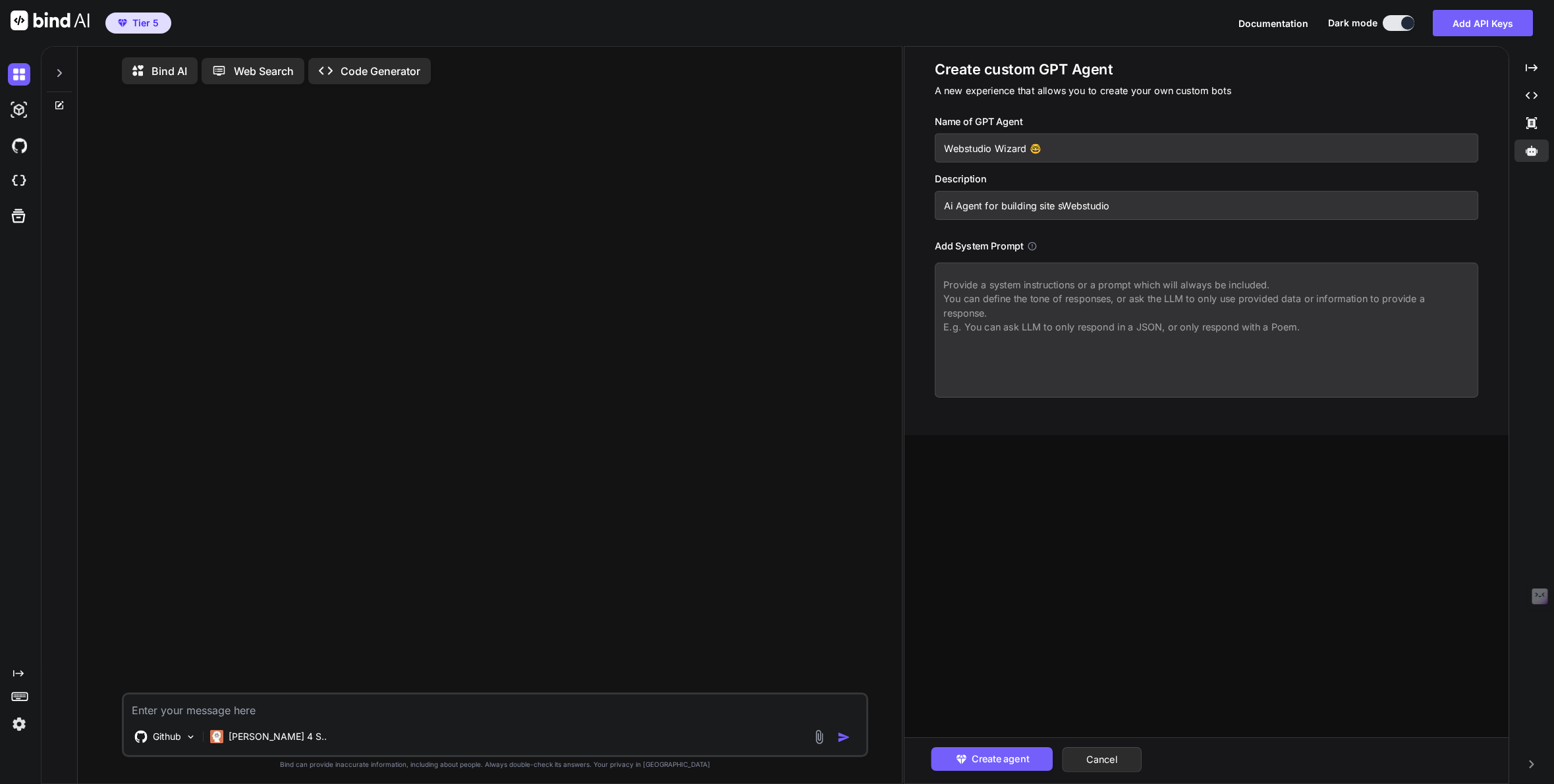
type textarea "x"
type input "Ai Agent for building site s Webstudio"
type textarea "x"
type input "Ai Agent for building site sWebstudio"
type textarea "x"
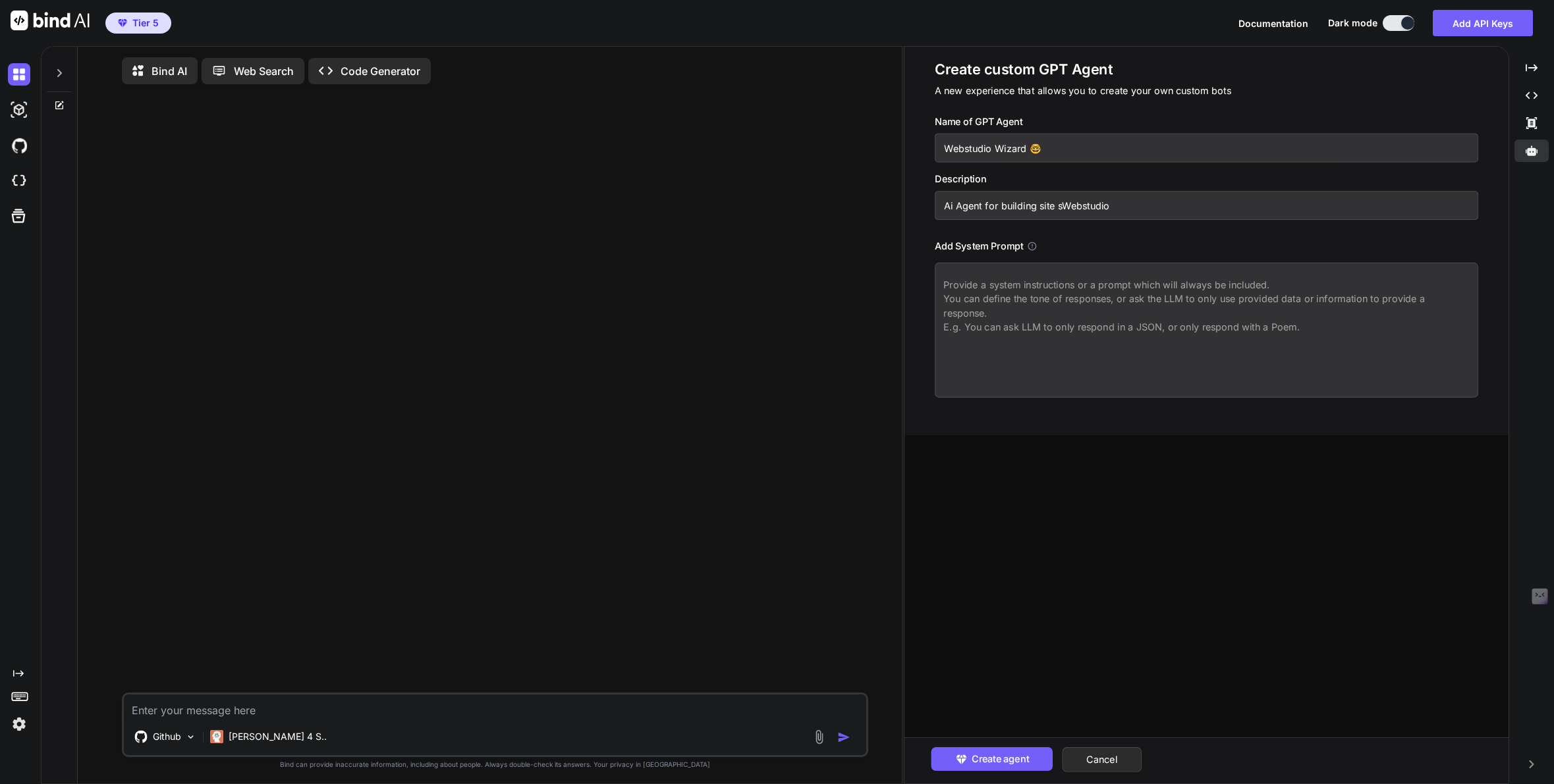
type input "Ai Agent for building site Webstudio"
type textarea "x"
type input "Ai Agent for building siteWebstudio"
type textarea "x"
type input "Ai Agent for building sitesWebstudio"
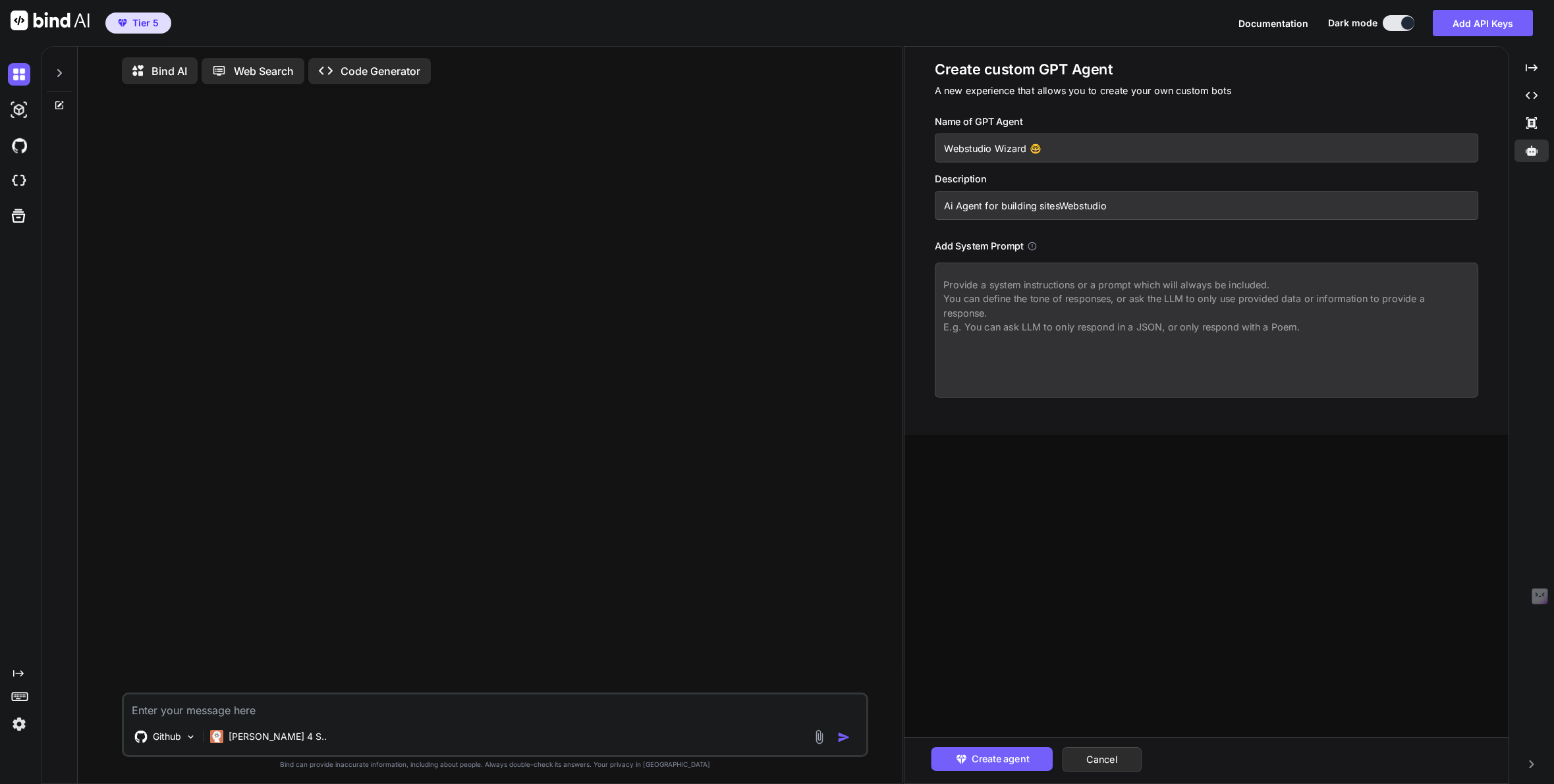
type textarea "x"
type input "Ai Agent for building sites Webstudio"
type textarea "x"
type input "Ai Agent for building sites &Webstudio"
type textarea "x"
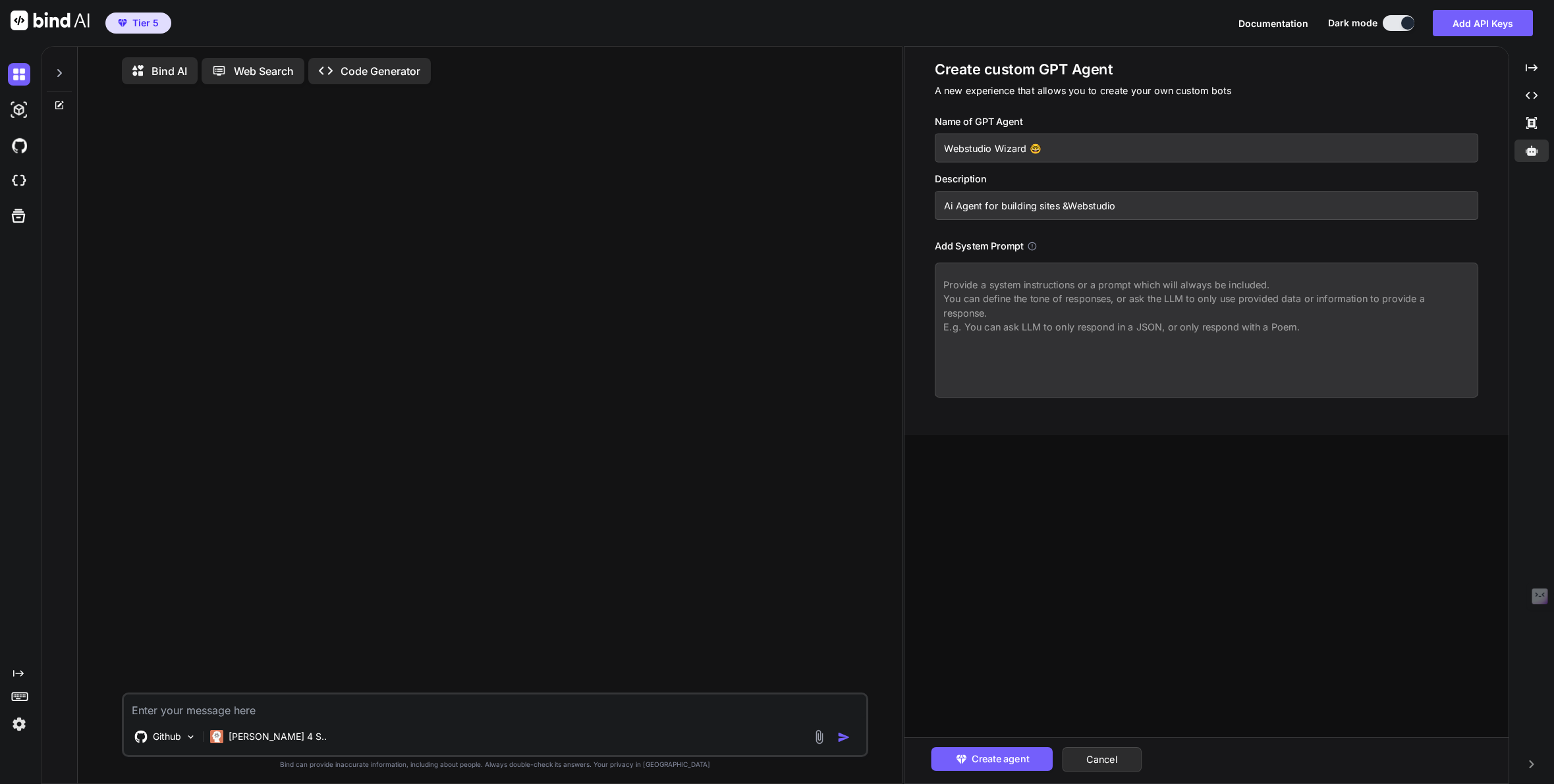
type input "Ai Agent for building sites & Webstudio"
type textarea "x"
type input "Ai Agent for building sites & laWebstudio"
type textarea "x"
type input "Ai Agent for building sites & lanWebstudio"
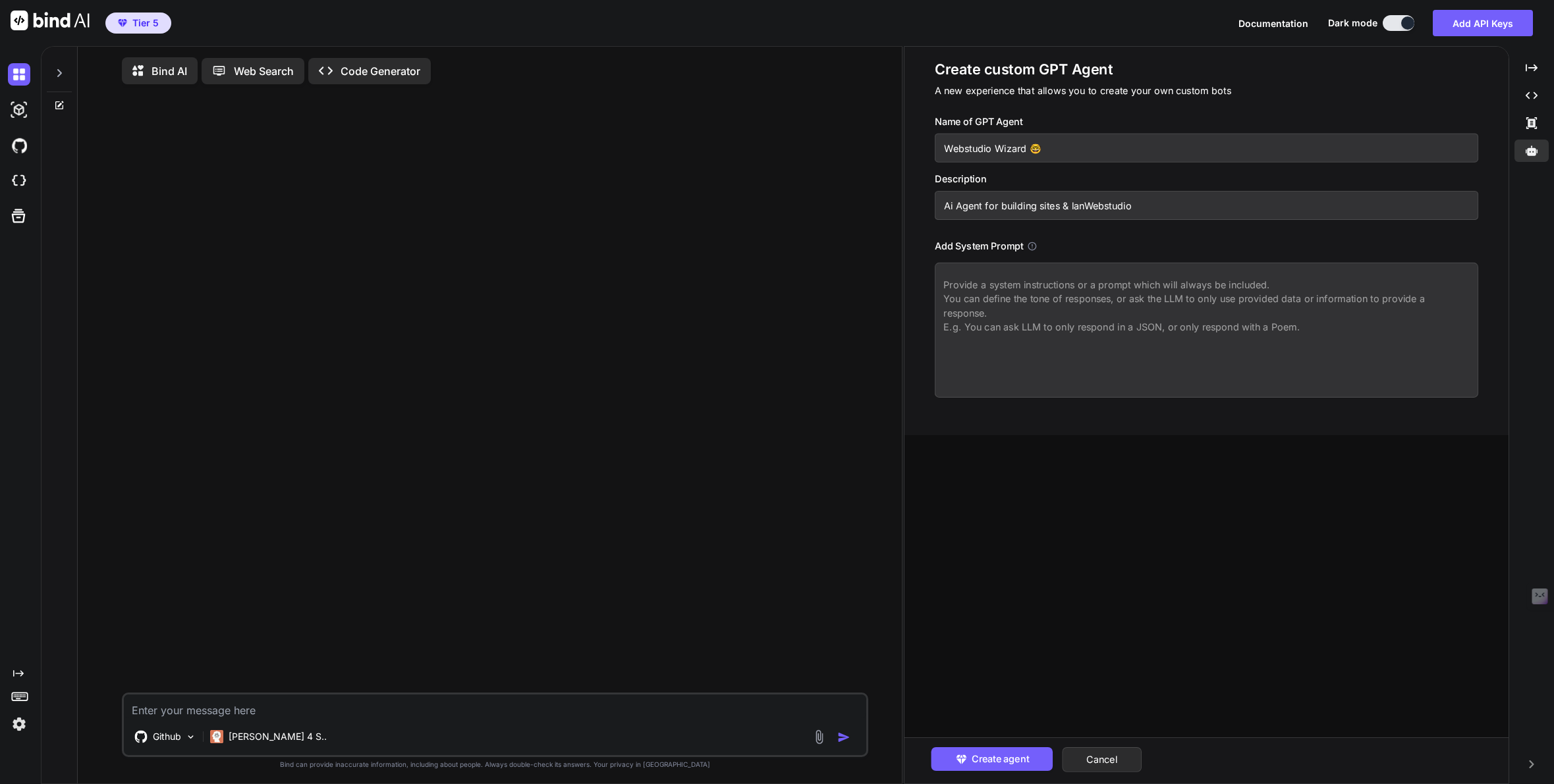
type textarea "x"
type input "Ai Agent for building sites & landWebstudio"
type textarea "x"
type input "Ai Agent for building sites & landiWebstudio"
type textarea "x"
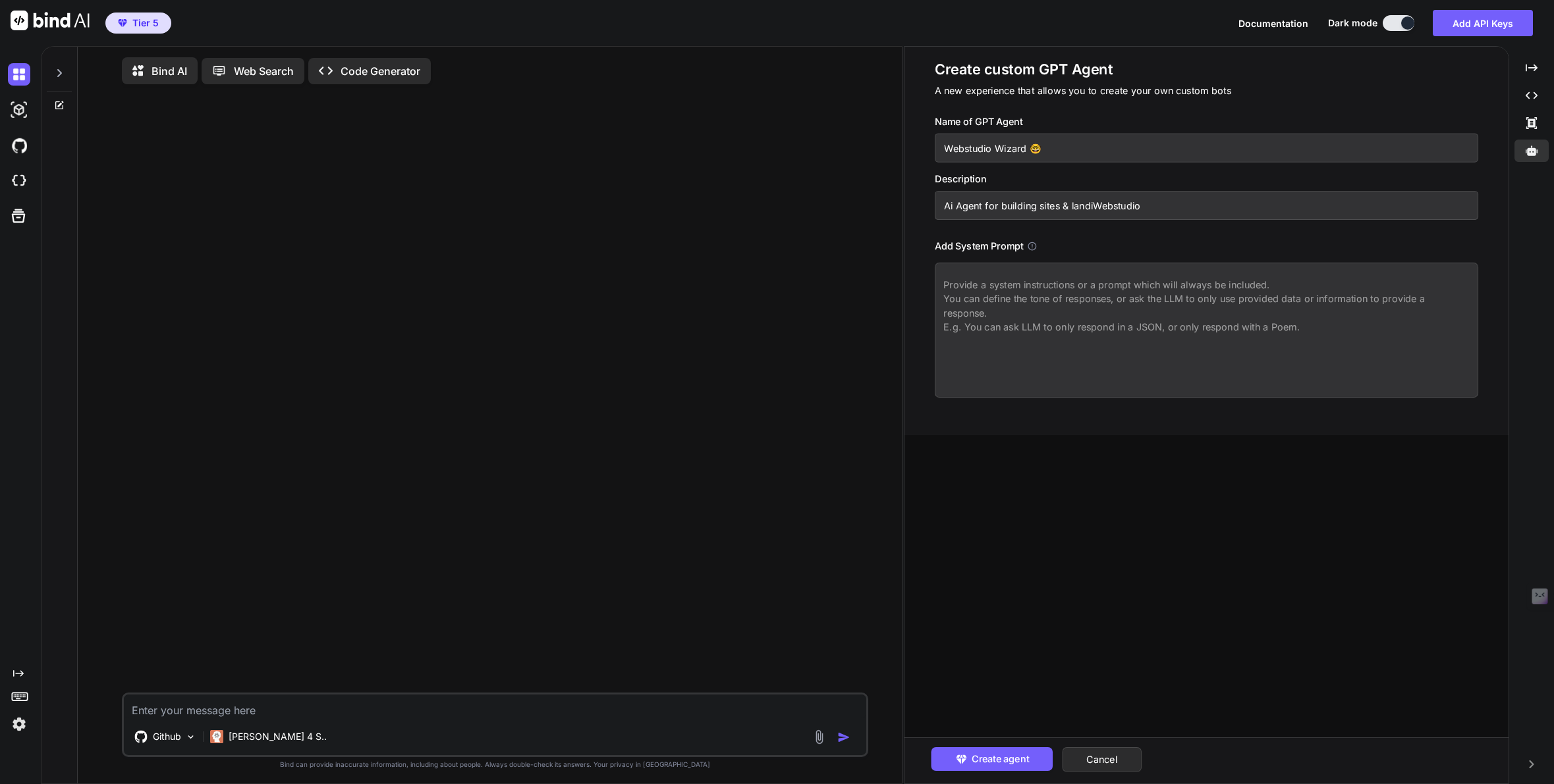
type input "Ai Agent for building sites & landinWebstudio"
type textarea "x"
type input "Ai Agent for building sites & landingWebstudio"
type textarea "x"
type input "Ai Agent for building sites & landing Webstudio"
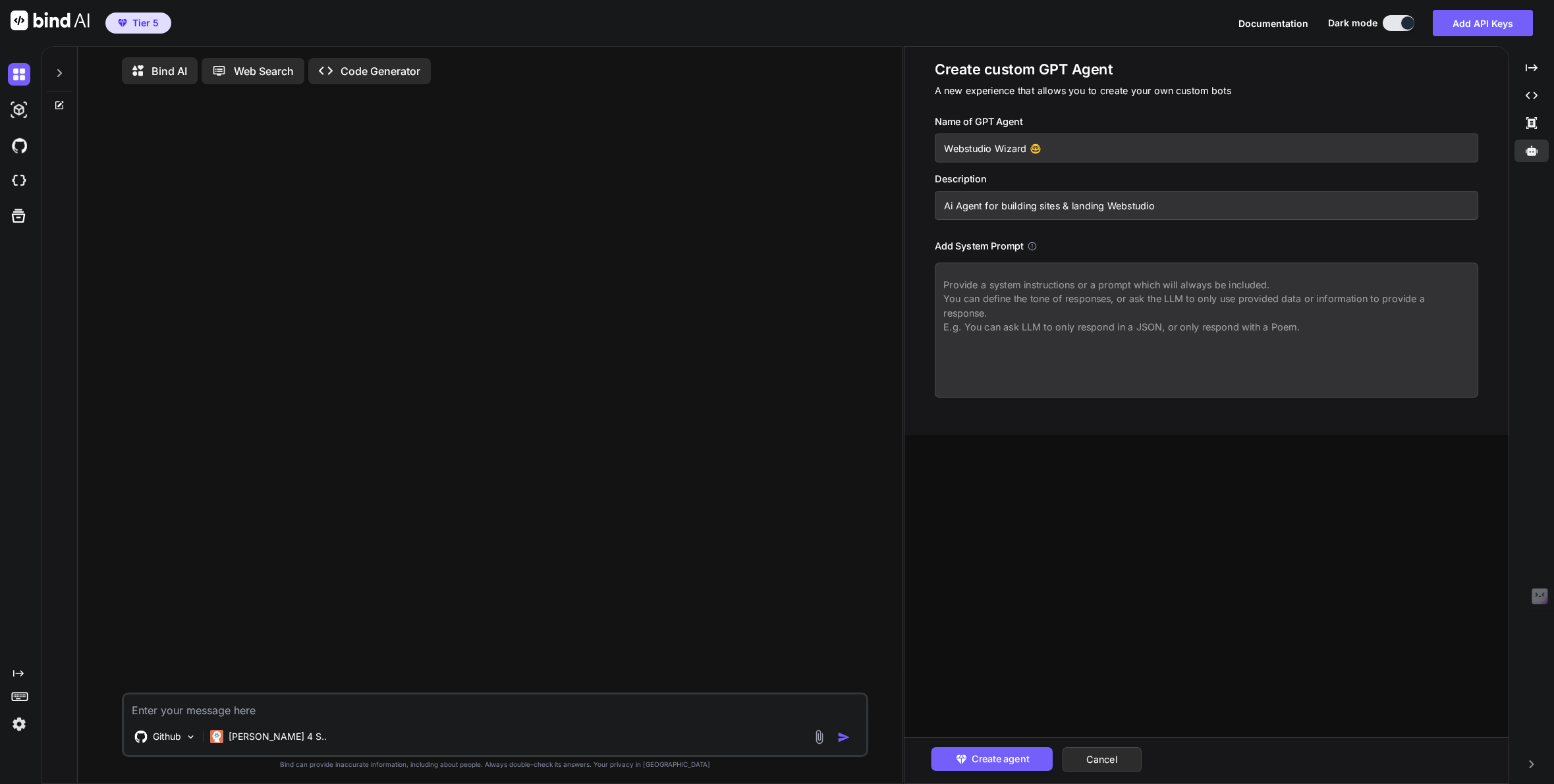
type textarea "x"
type input "Ai Agent for building sites & landing pWebstudio"
type textarea "x"
type input "Ai Agent for building sites & landing paWebstudio"
type textarea "x"
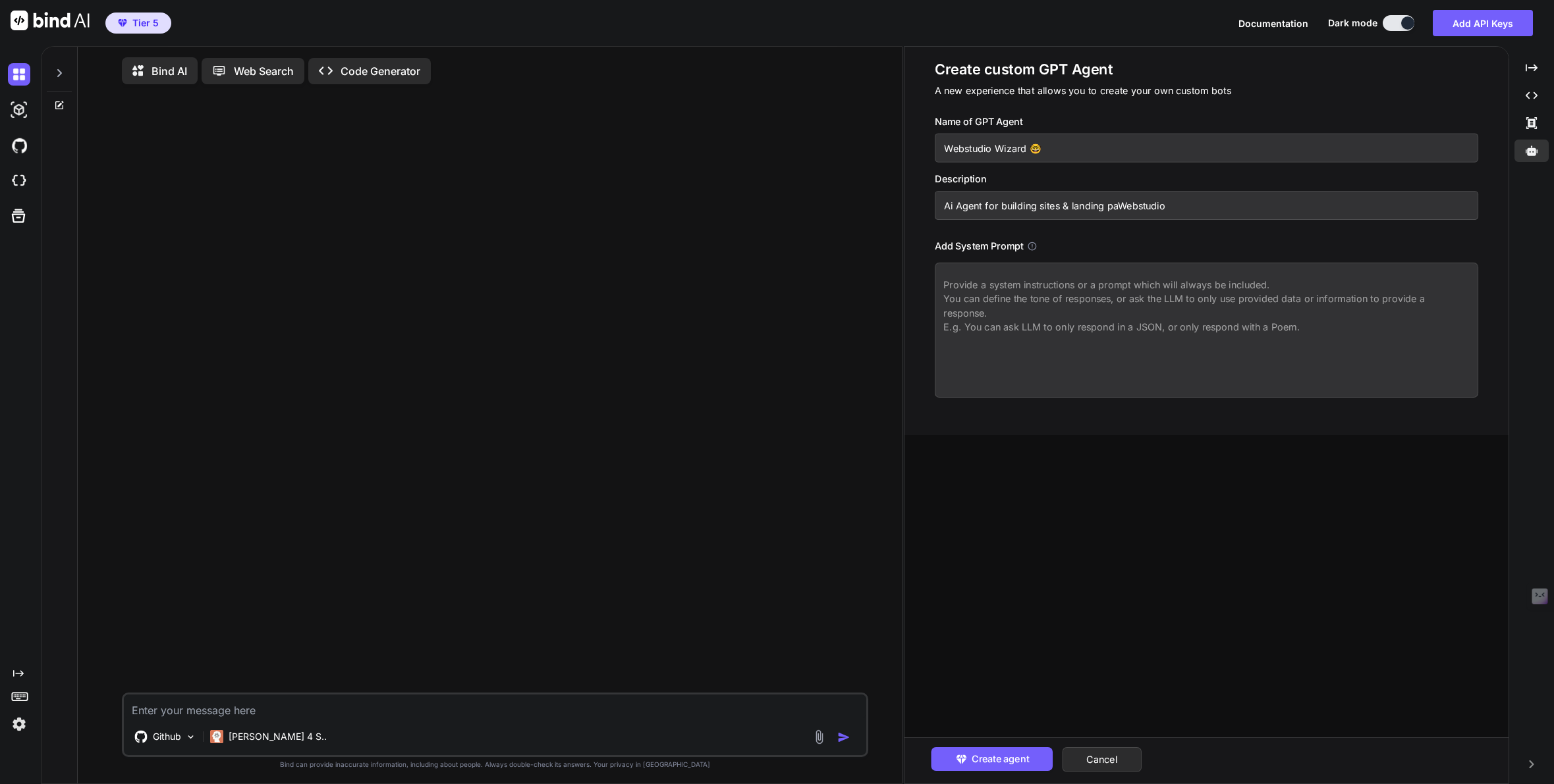
type input "Ai Agent for building sites & landing pagWebstudio"
type textarea "x"
type input "Ai Agent for building sites & landing pageWebstudio"
type textarea "x"
type input "Ai Agent for building sites & landing pagesWebstudio"
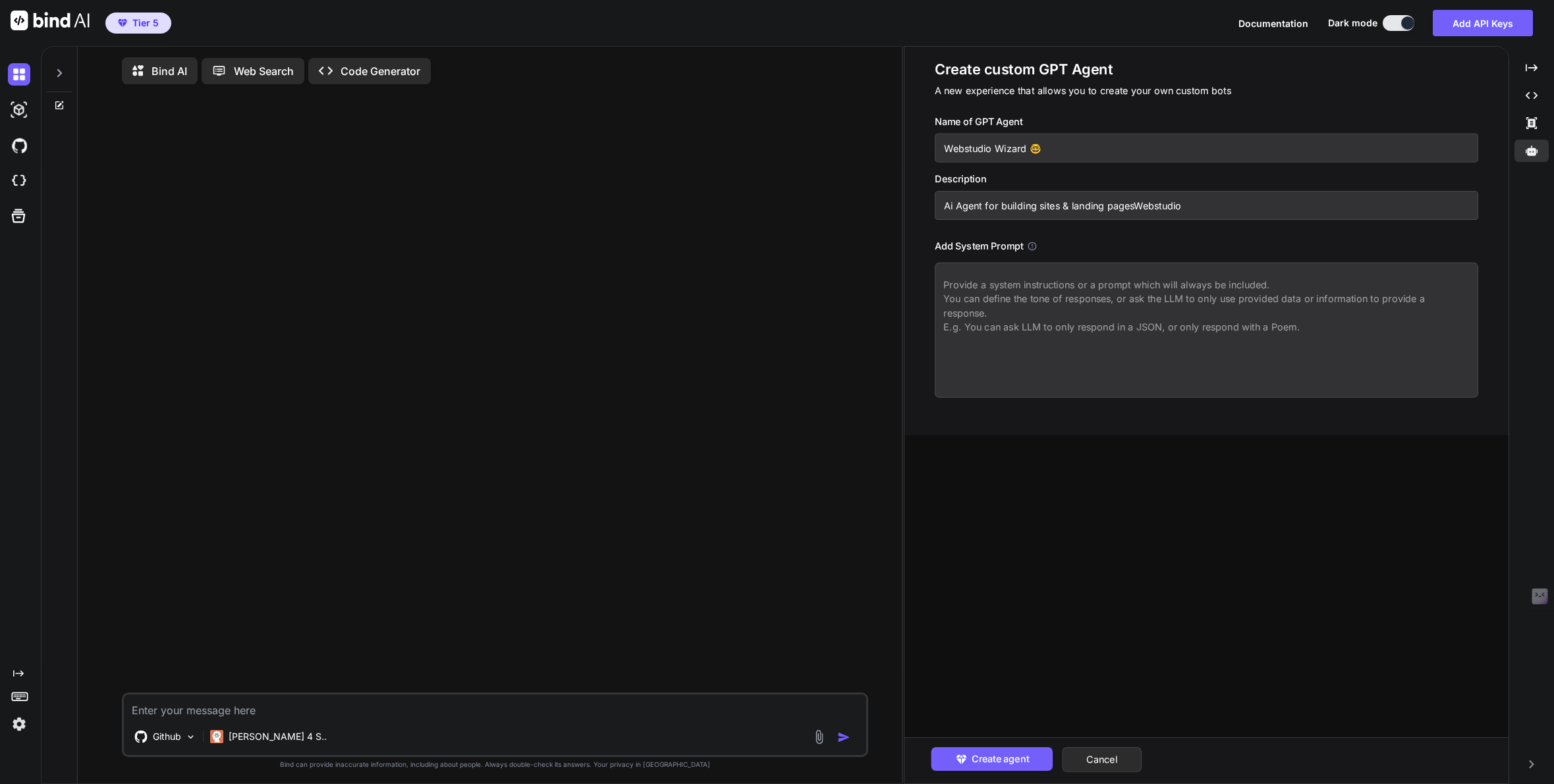
type textarea "x"
type input "Ai Agent for building sites & landing pages Webstudio"
type textarea "x"
type input "Ai Agent for building sites & landing pages fWebstudio"
type textarea "x"
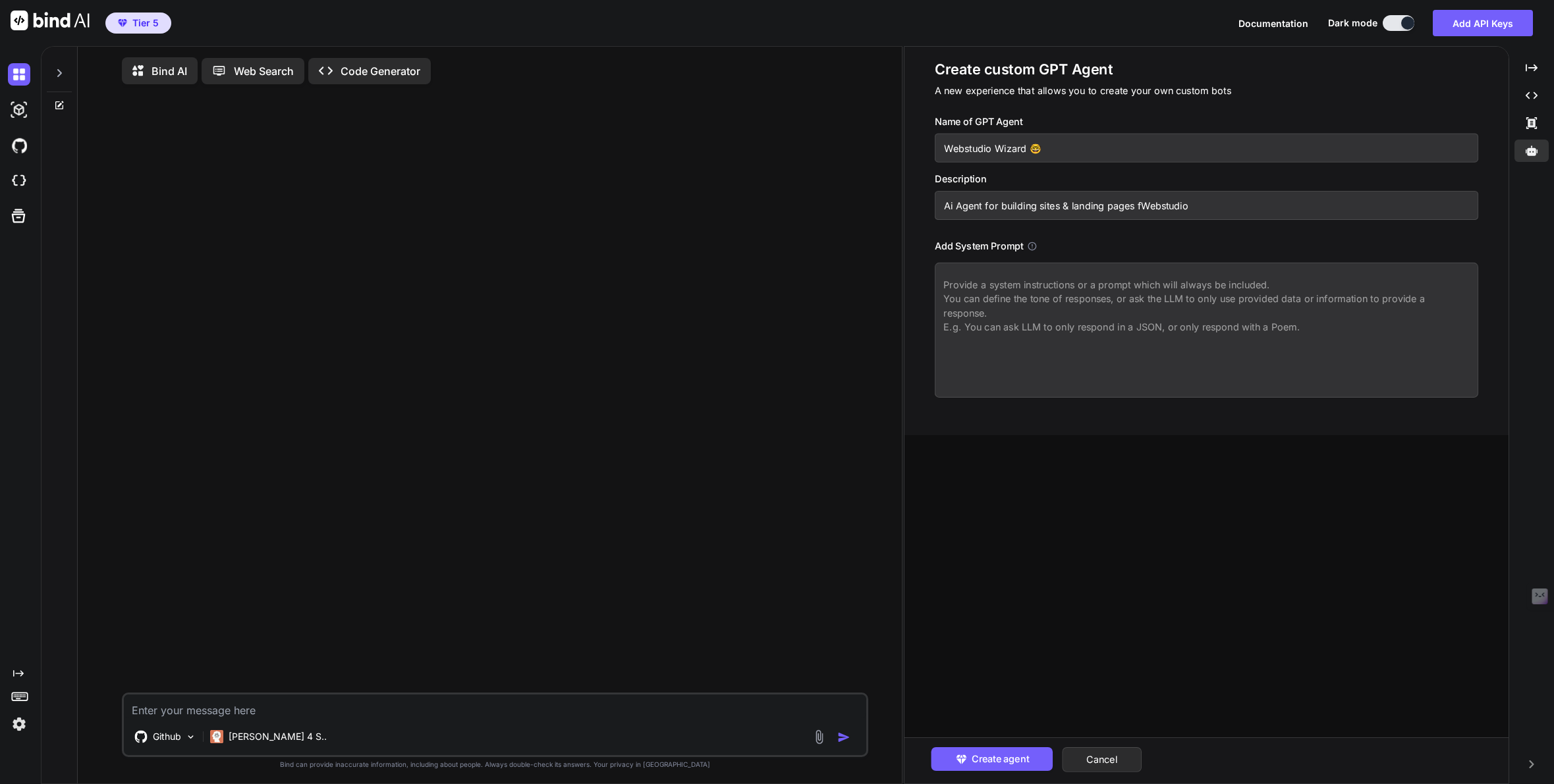
type input "Ai Agent for building sites & landing pages foWebstudio"
type textarea "x"
type input "Ai Agent for building sites & landing pages forWebstudio"
type textarea "x"
type input "Ai Agent for building sites & landing pages for Webstudio"
